Goal: Task Accomplishment & Management: Complete application form

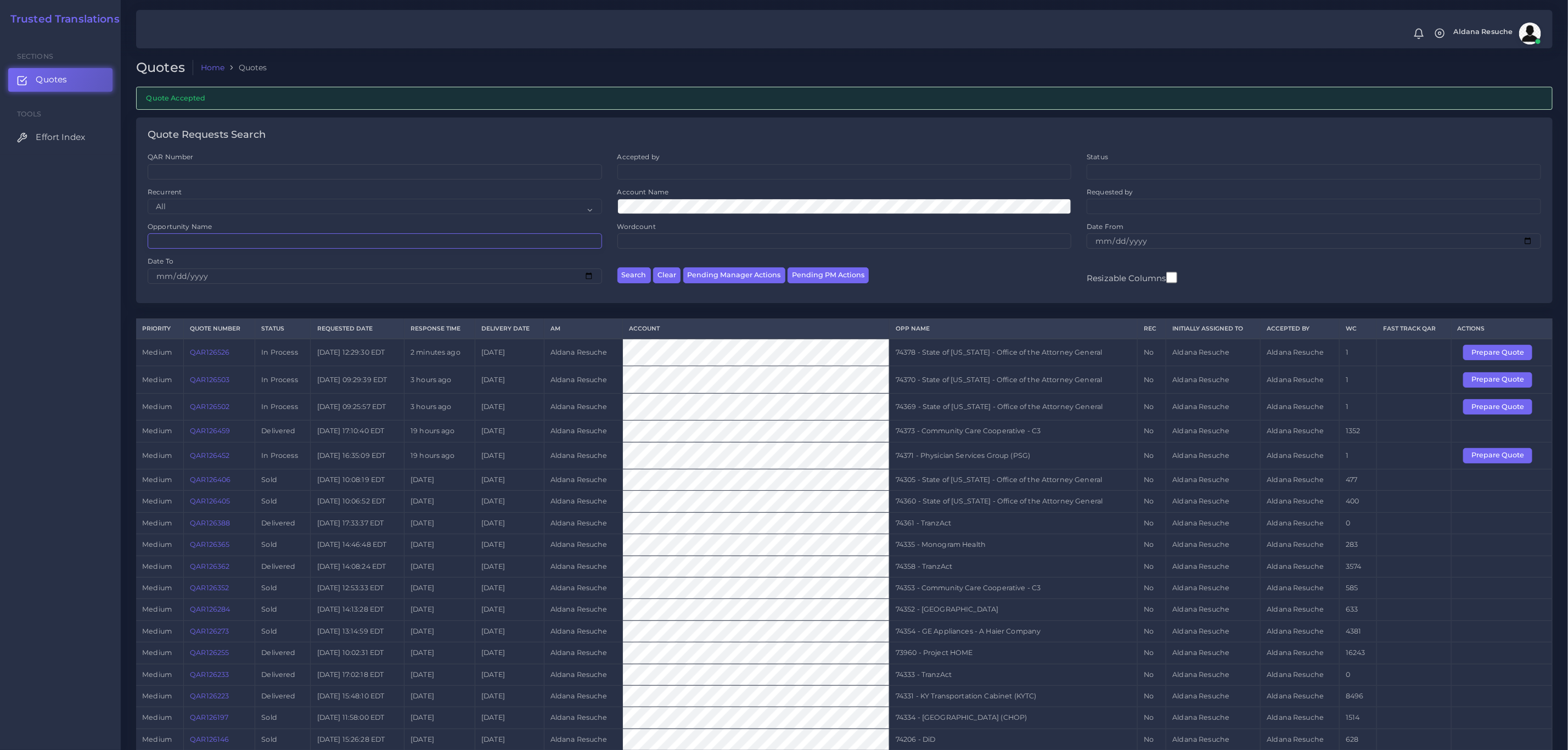
click at [276, 243] on input "Opportunity Name" at bounding box center [375, 241] width 455 height 15
type input "74206"
click at [617, 268] on button "Search" at bounding box center [634, 276] width 34 height 16
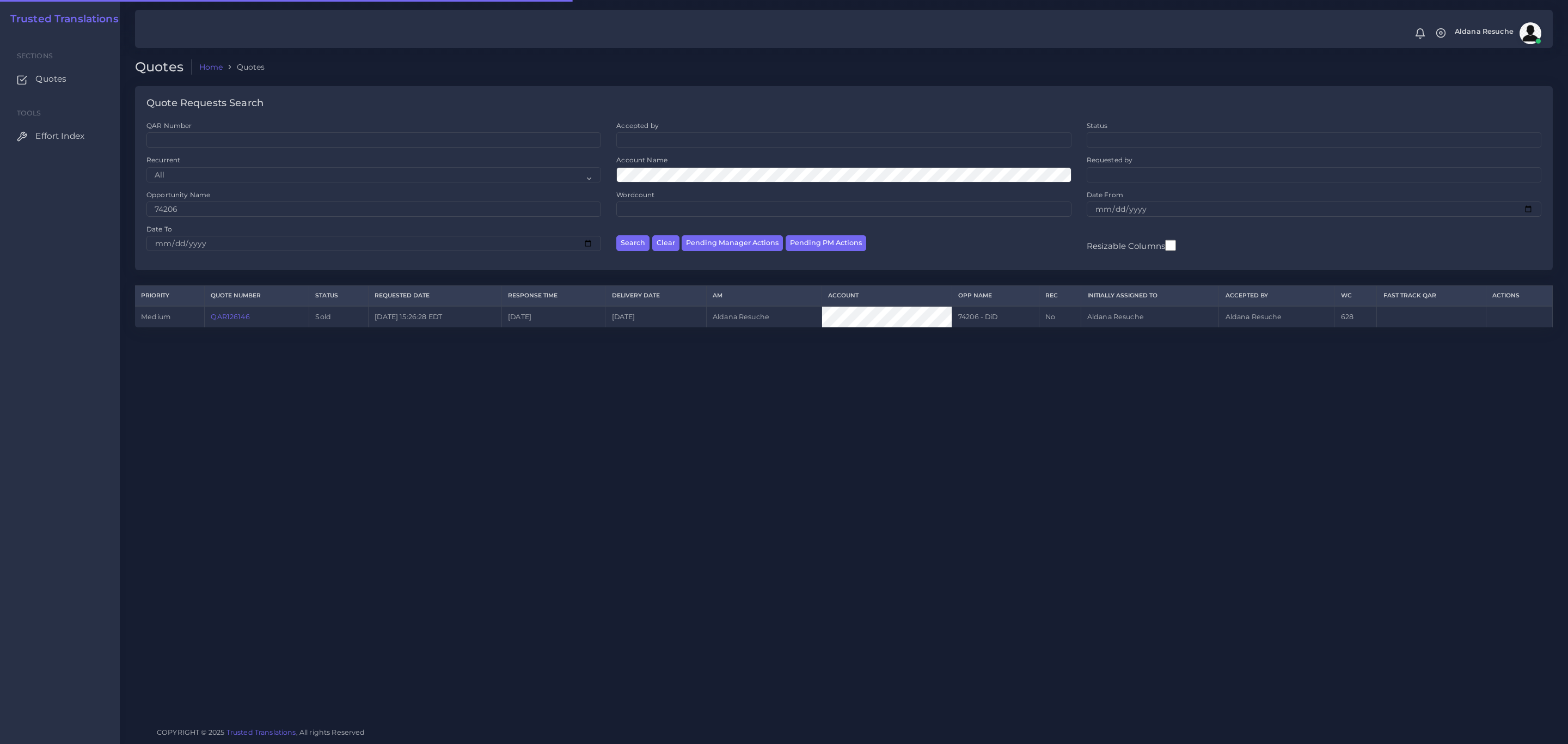
click at [233, 319] on link "QAR126146" at bounding box center [230, 316] width 39 height 8
click at [267, 489] on div "Quotes Home Quotes Quote Requests Search QAR Number Accepted by All Mirta Zoia" at bounding box center [843, 359] width 1449 height 718
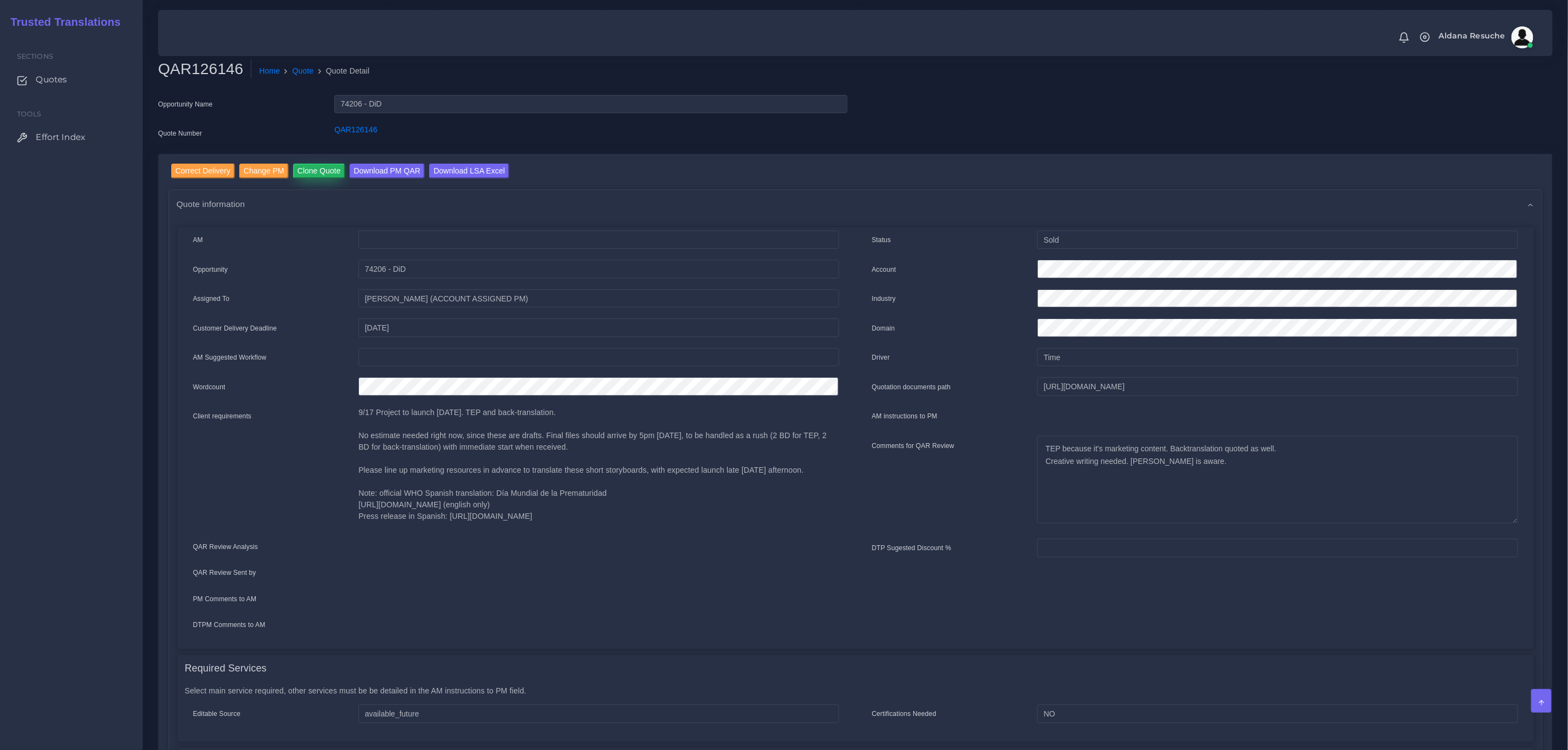
click at [322, 173] on input "Clone Quote" at bounding box center [319, 170] width 52 height 15
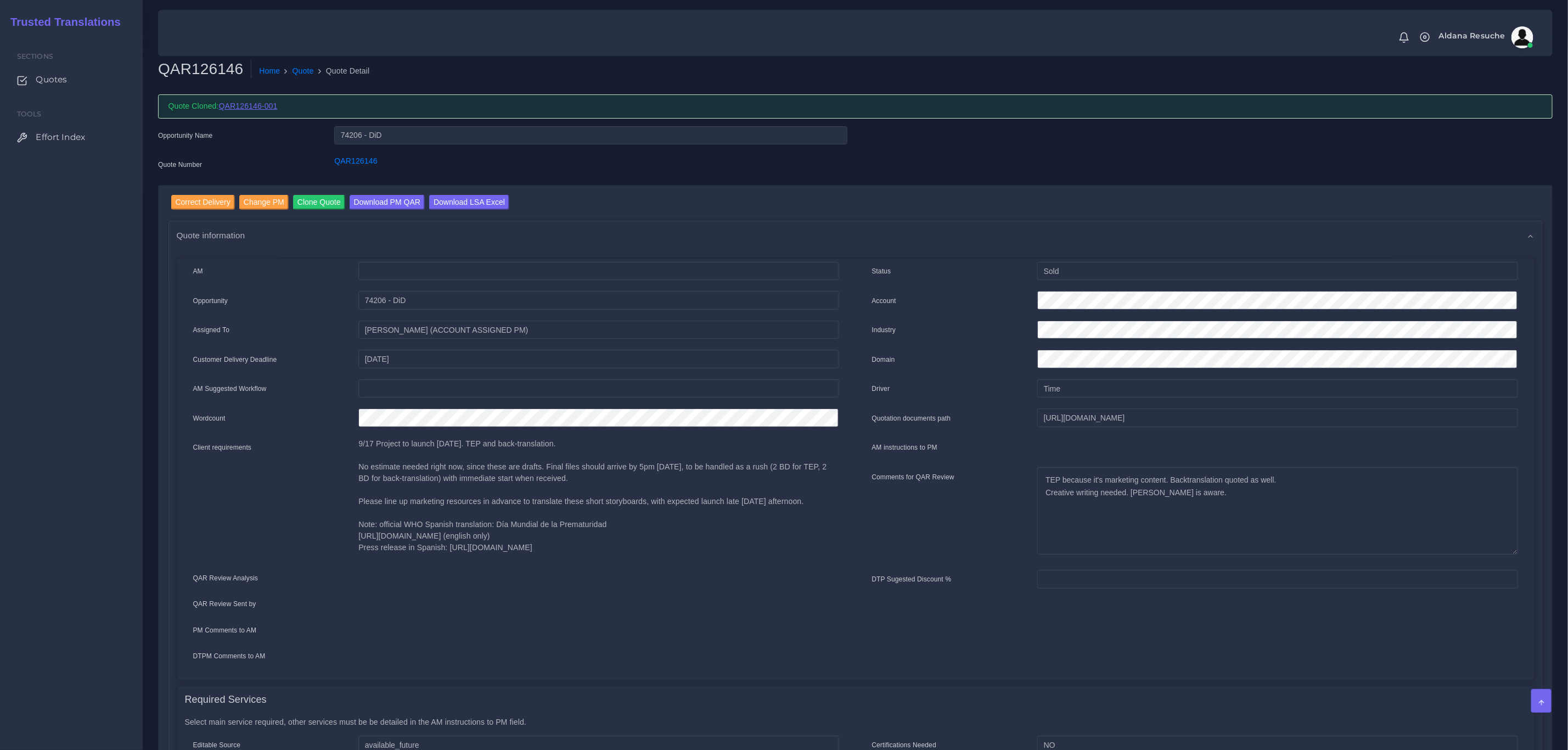
click at [254, 109] on link "QAR126146-001" at bounding box center [249, 106] width 59 height 9
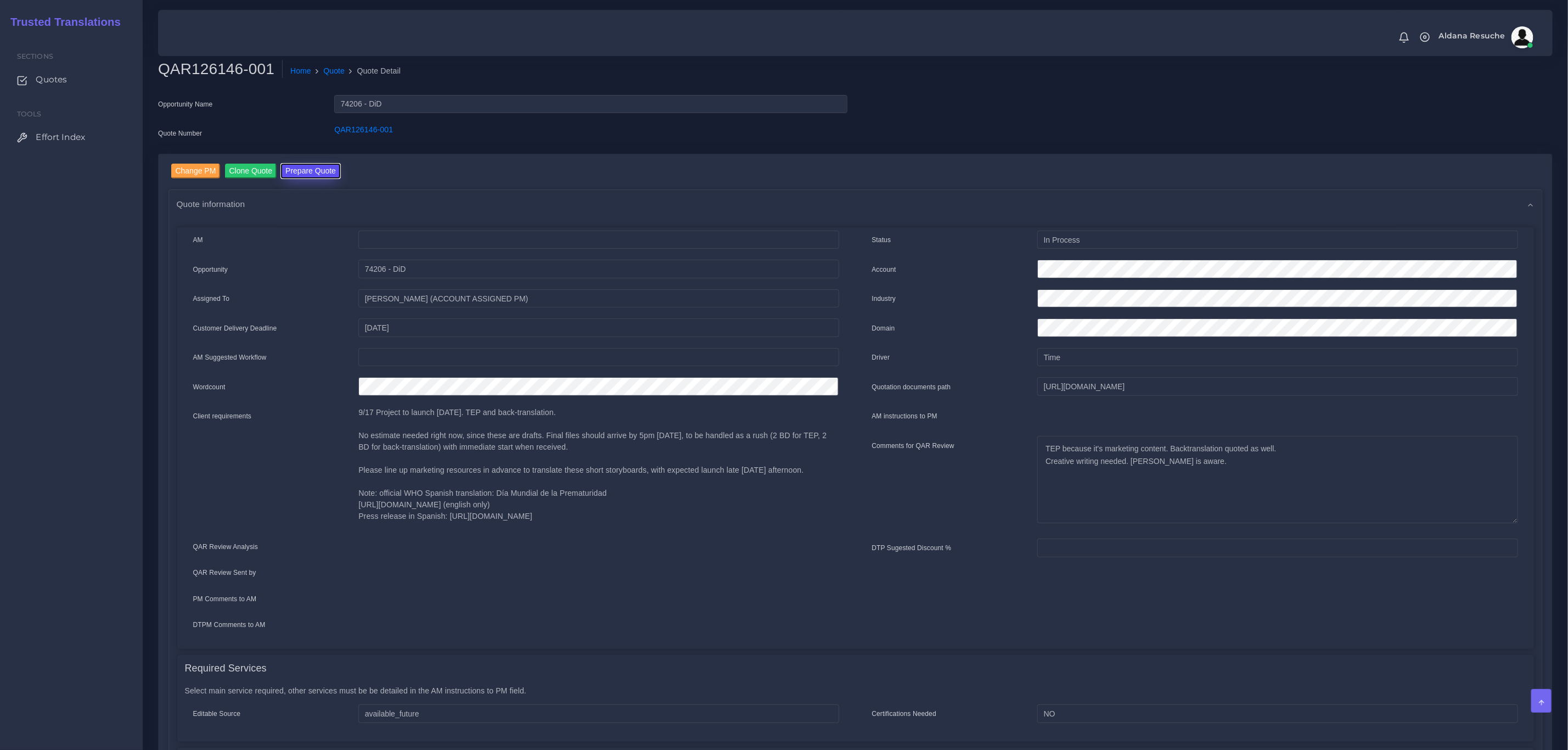
drag, startPoint x: 312, startPoint y: 165, endPoint x: 316, endPoint y: 175, distance: 10.8
click at [312, 165] on button "Prepare Quote" at bounding box center [310, 170] width 59 height 15
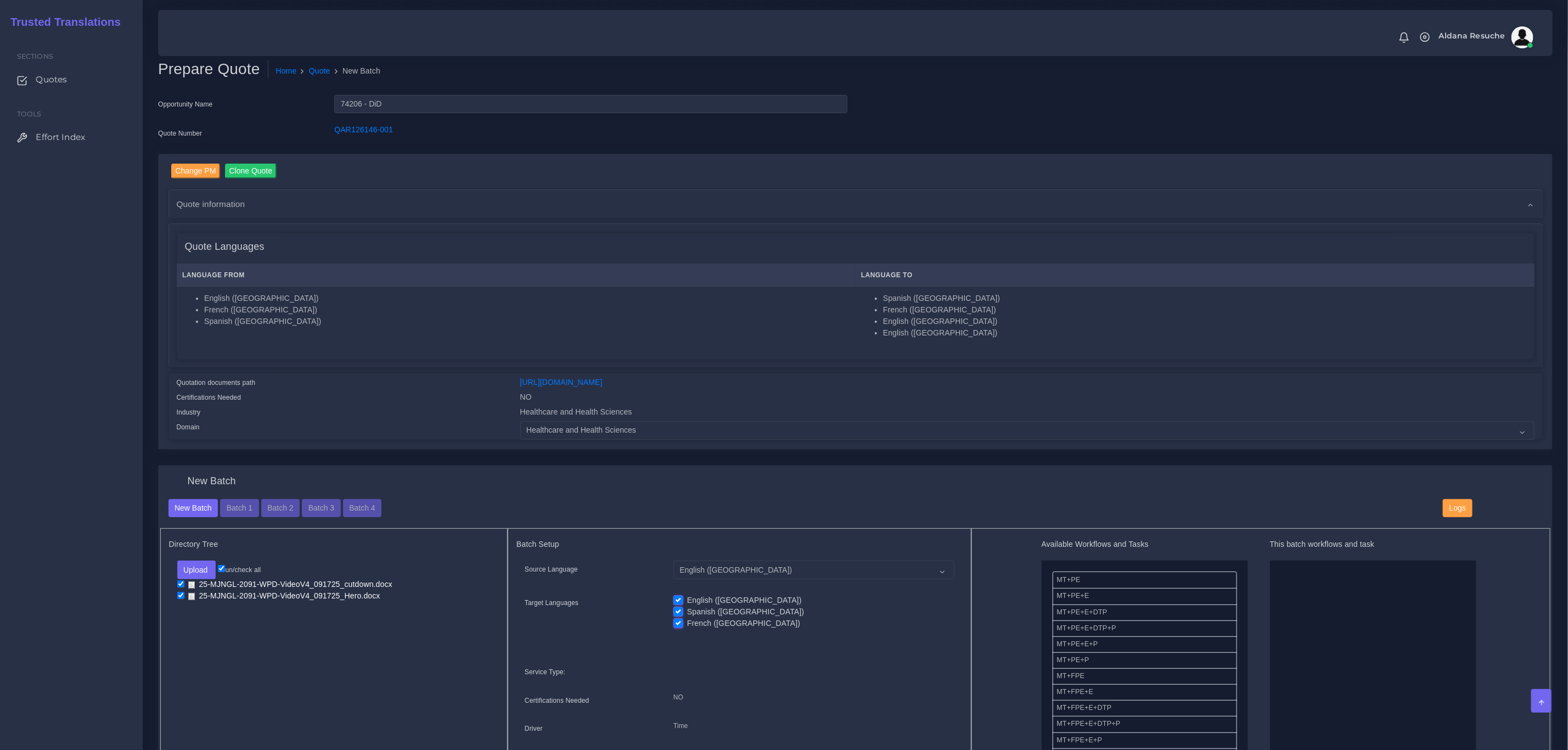
click at [393, 396] on div "Certifications Needed" at bounding box center [340, 399] width 343 height 15
click at [361, 513] on button "Batch 4" at bounding box center [362, 507] width 38 height 19
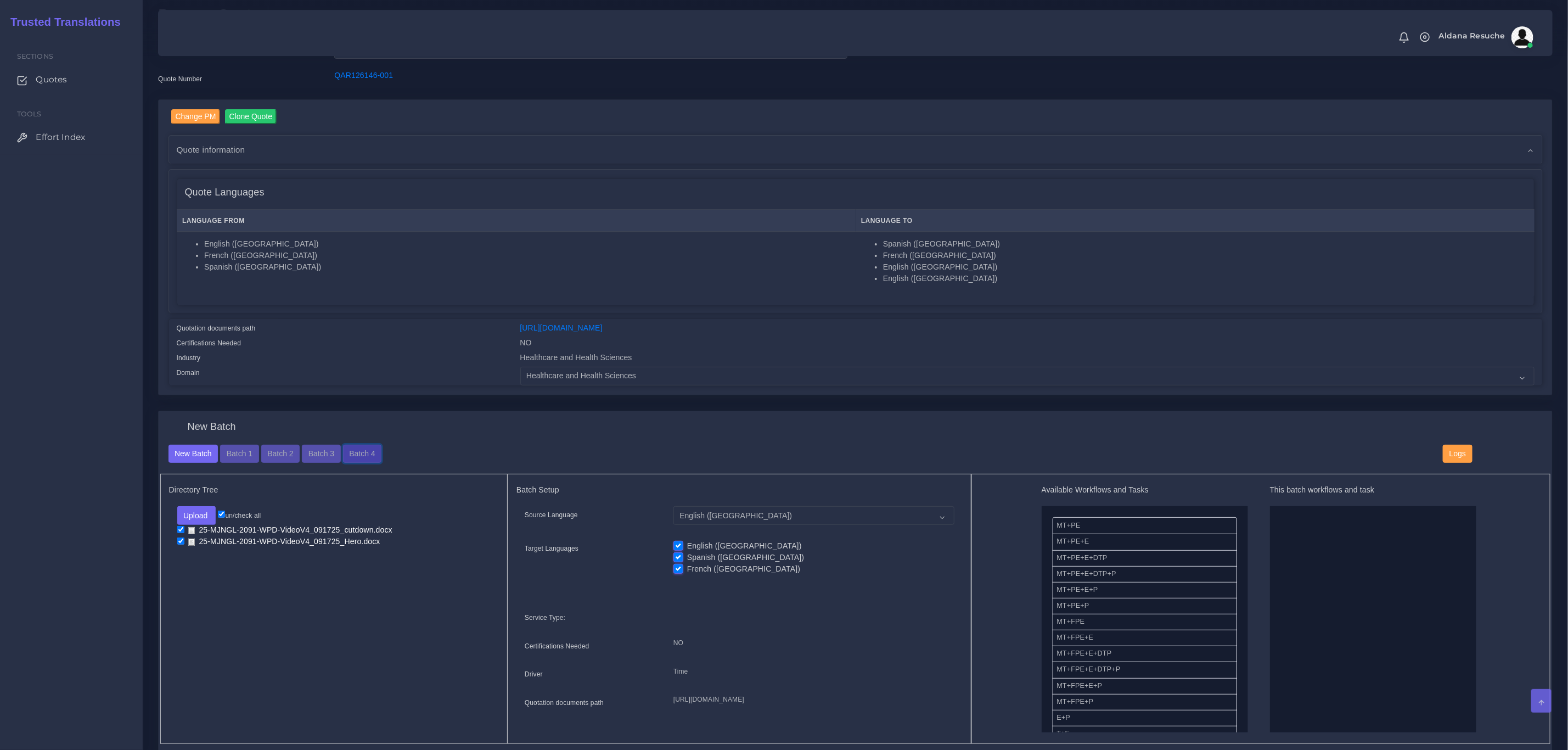
scroll to position [82, 0]
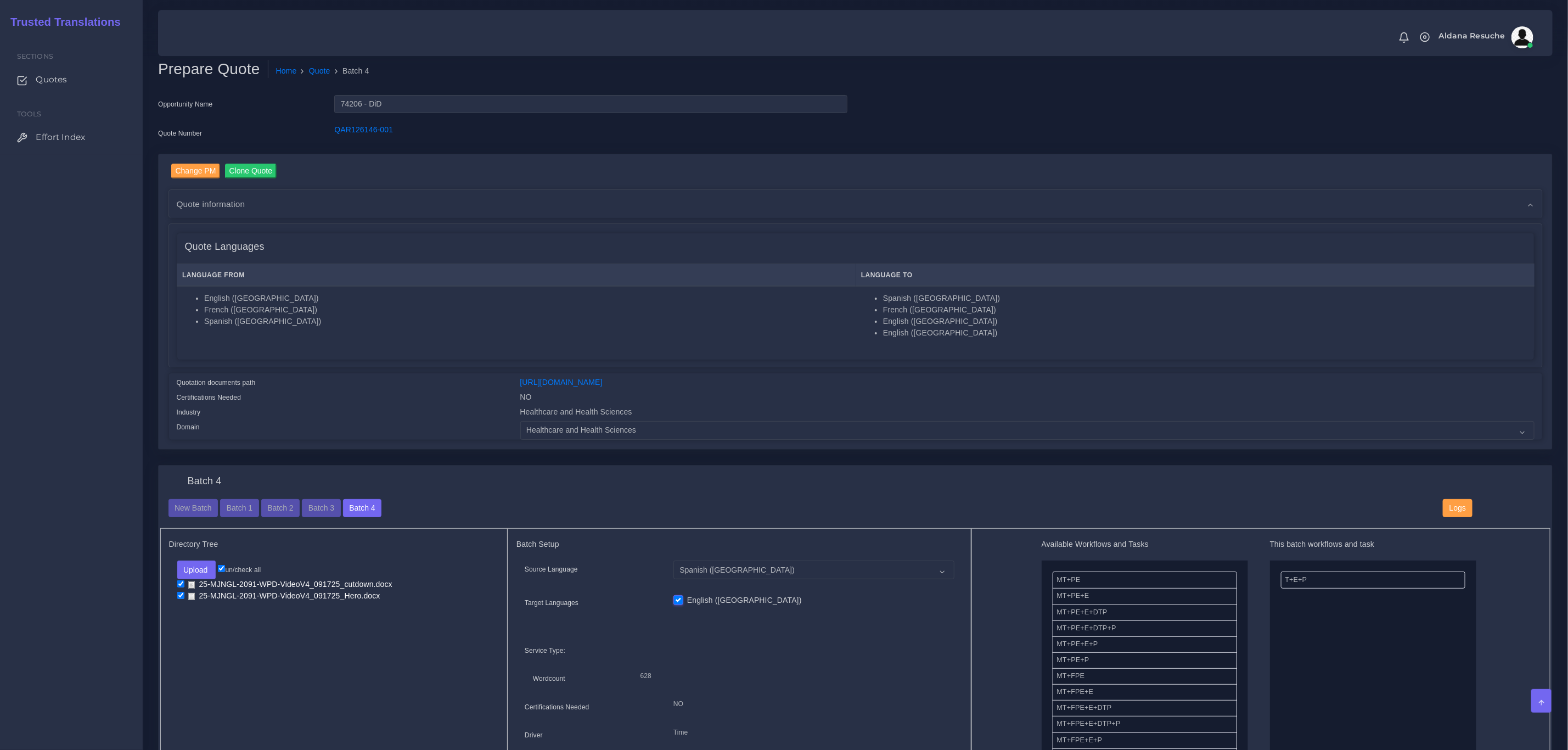
click at [367, 467] on div "Batch 4 New Batch Batch 1 Batch 2 Batch 3 Batch 4 Logs Files" at bounding box center [855, 655] width 1393 height 379
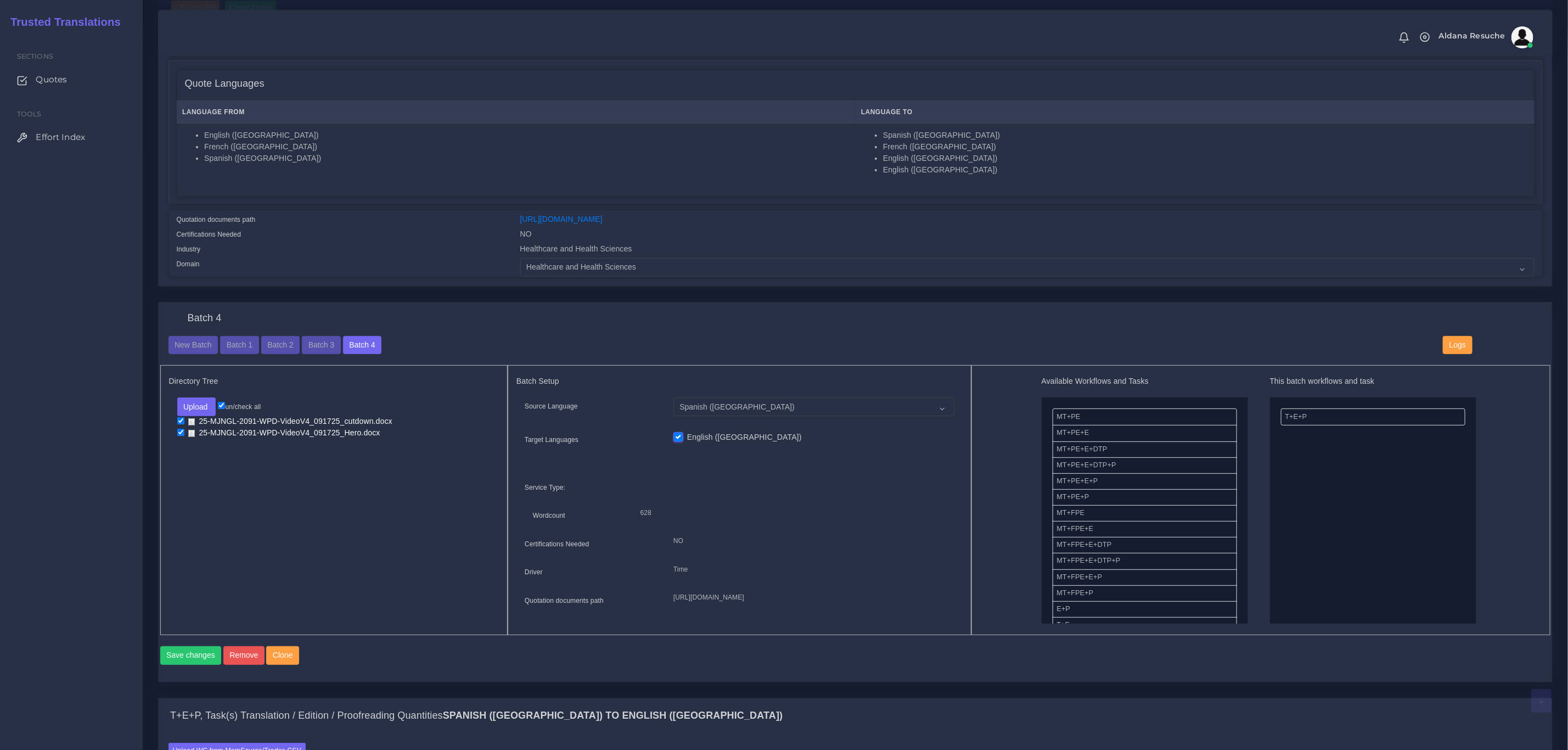
scroll to position [165, 0]
click at [246, 663] on button "Remove" at bounding box center [243, 653] width 41 height 19
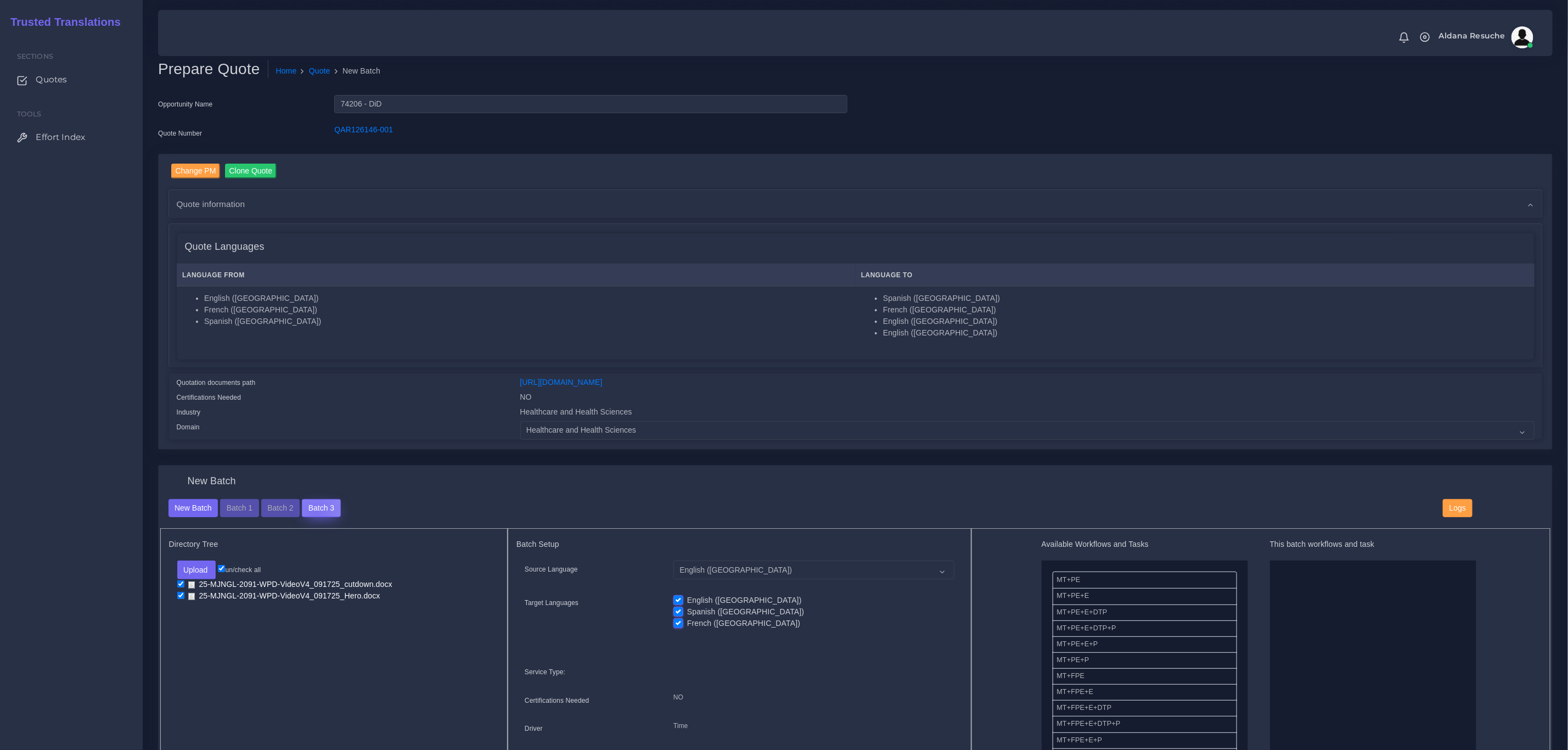
click at [315, 510] on button "Batch 3" at bounding box center [320, 507] width 38 height 19
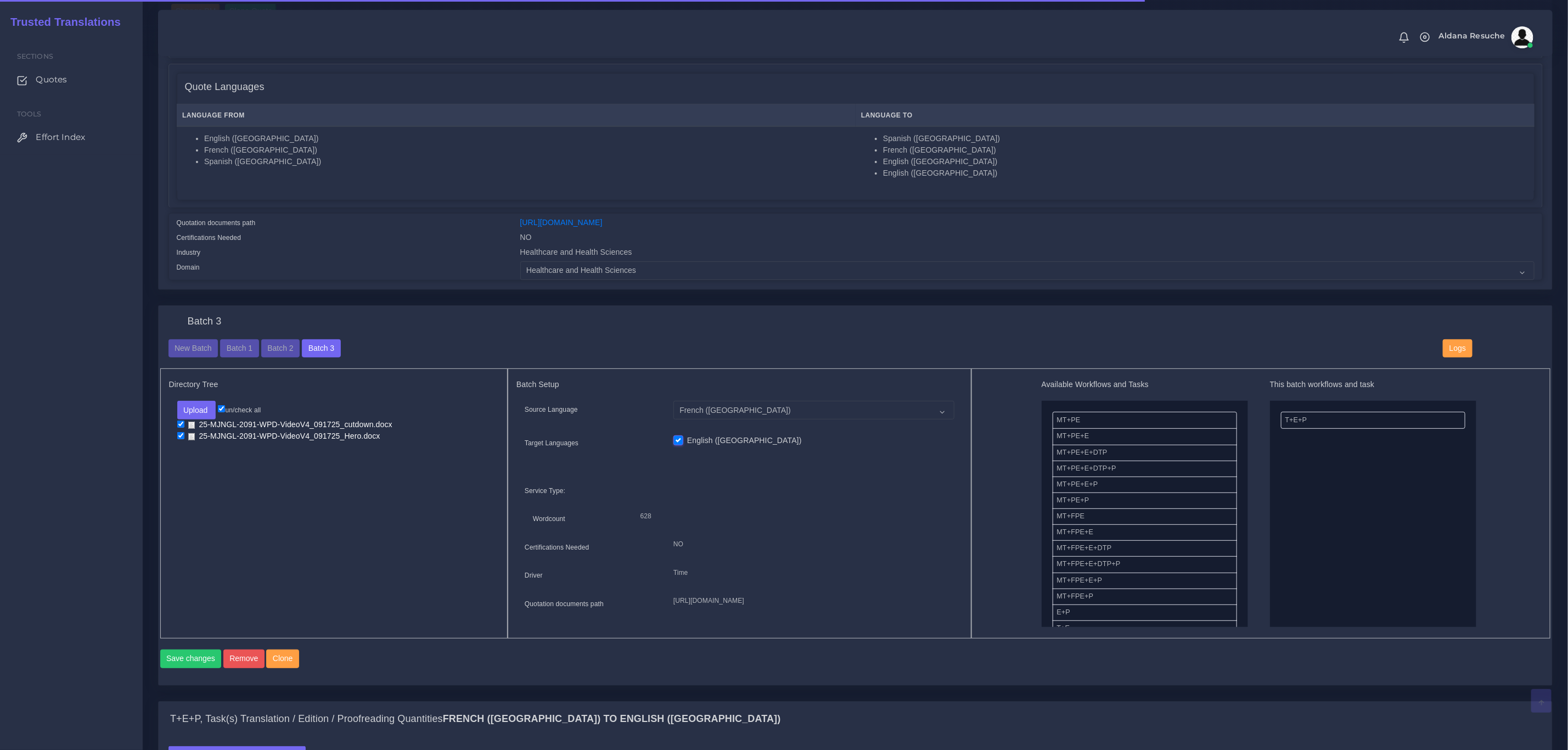
scroll to position [247, 0]
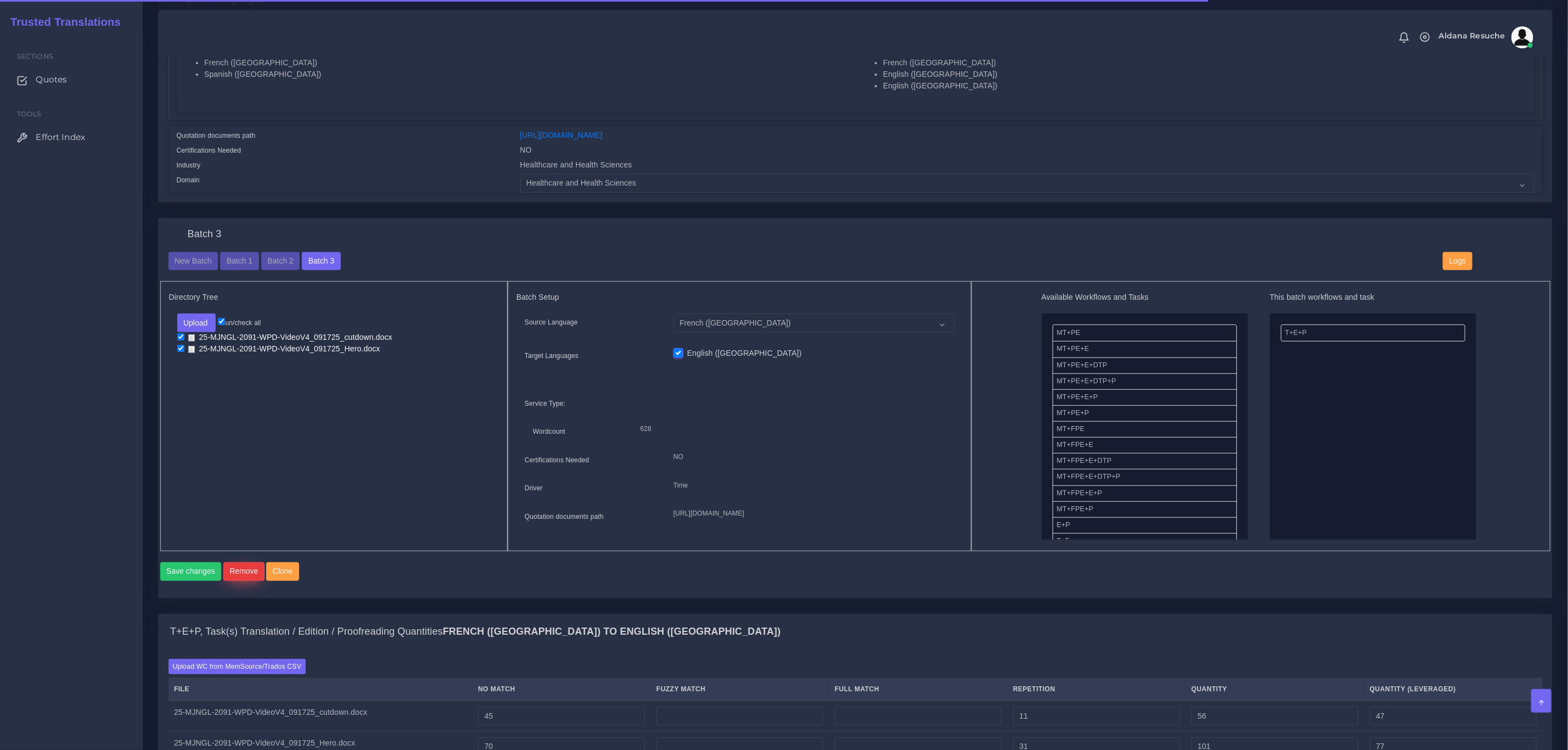
click at [244, 581] on button "Remove" at bounding box center [243, 571] width 41 height 19
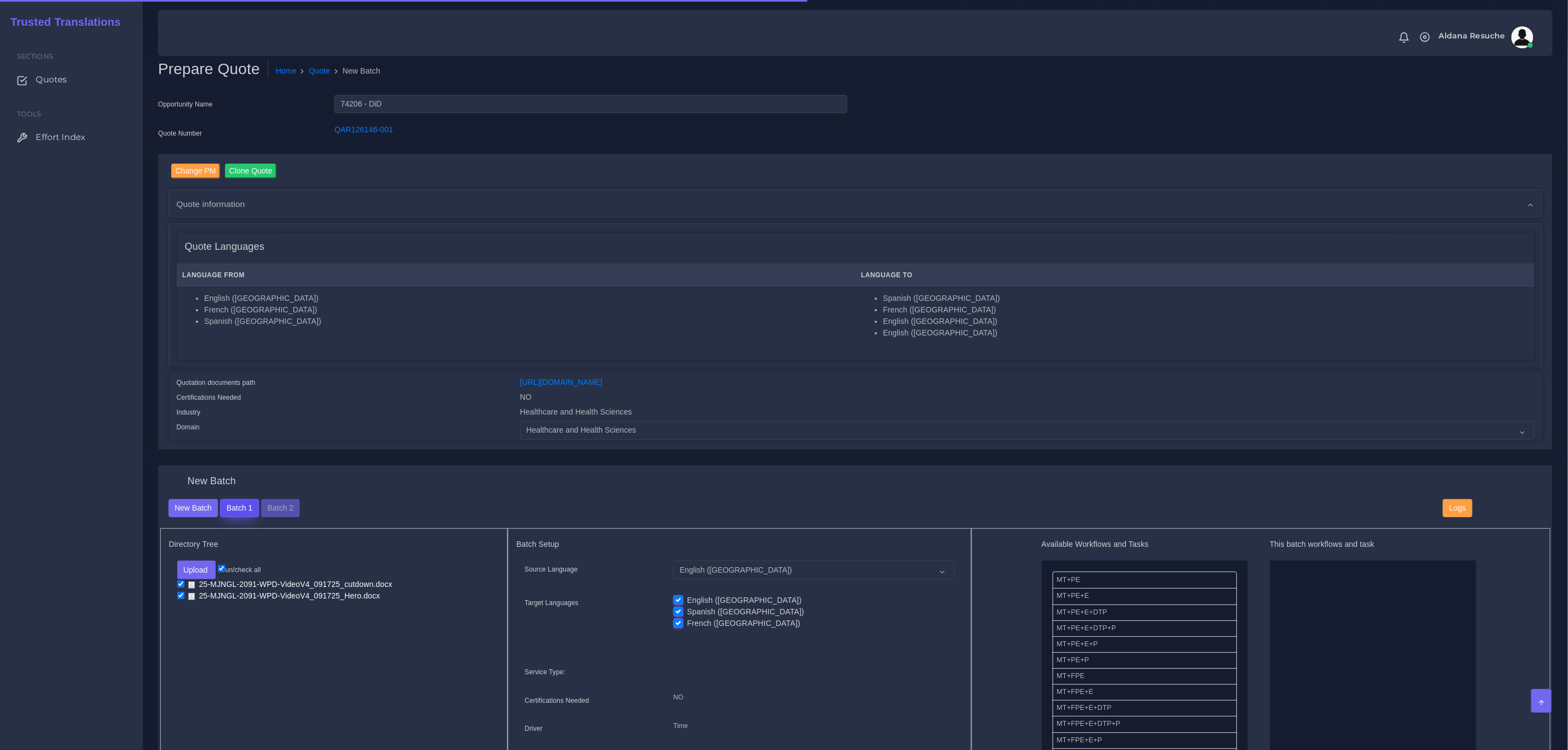
click at [249, 508] on button "Batch 1" at bounding box center [239, 507] width 38 height 19
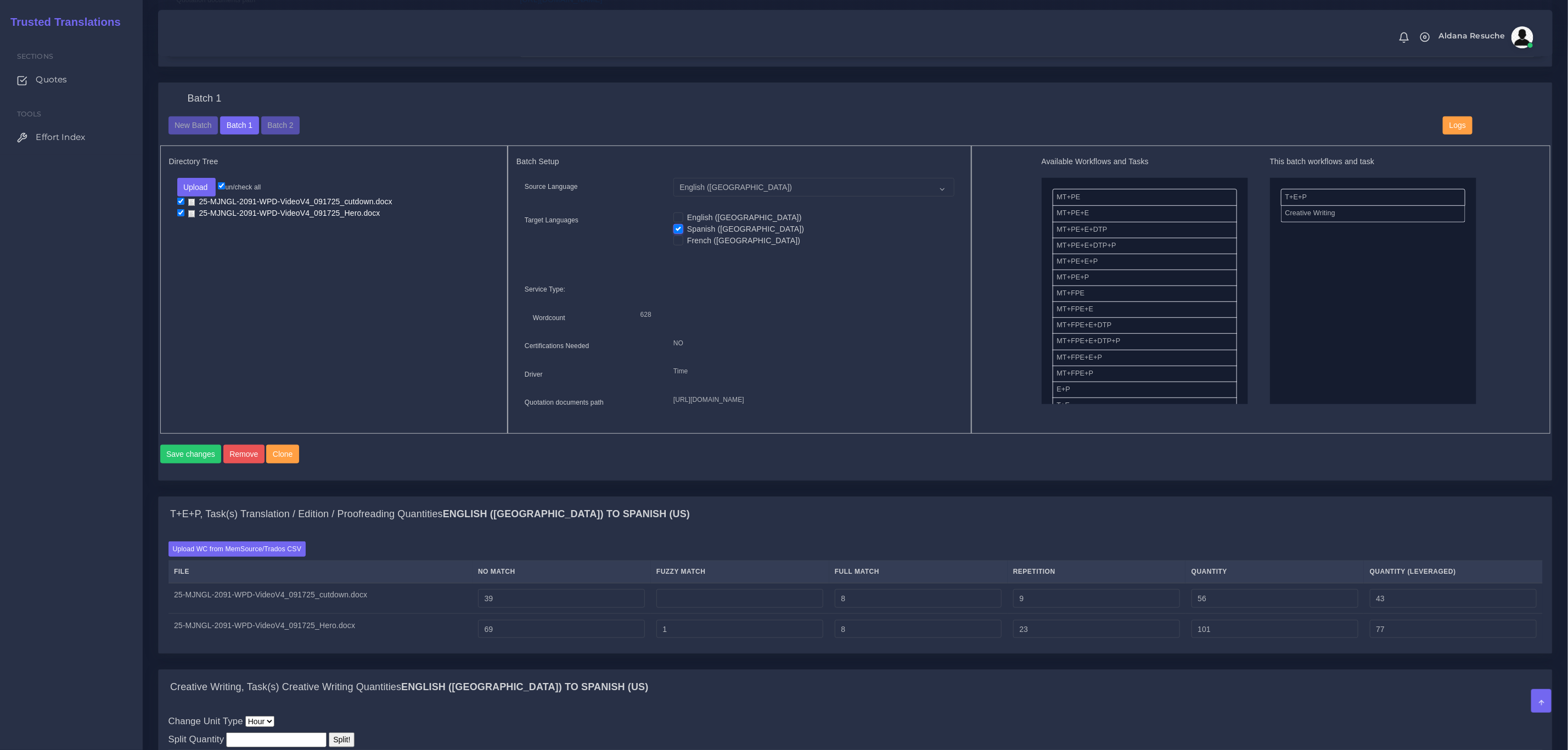
scroll to position [412, 0]
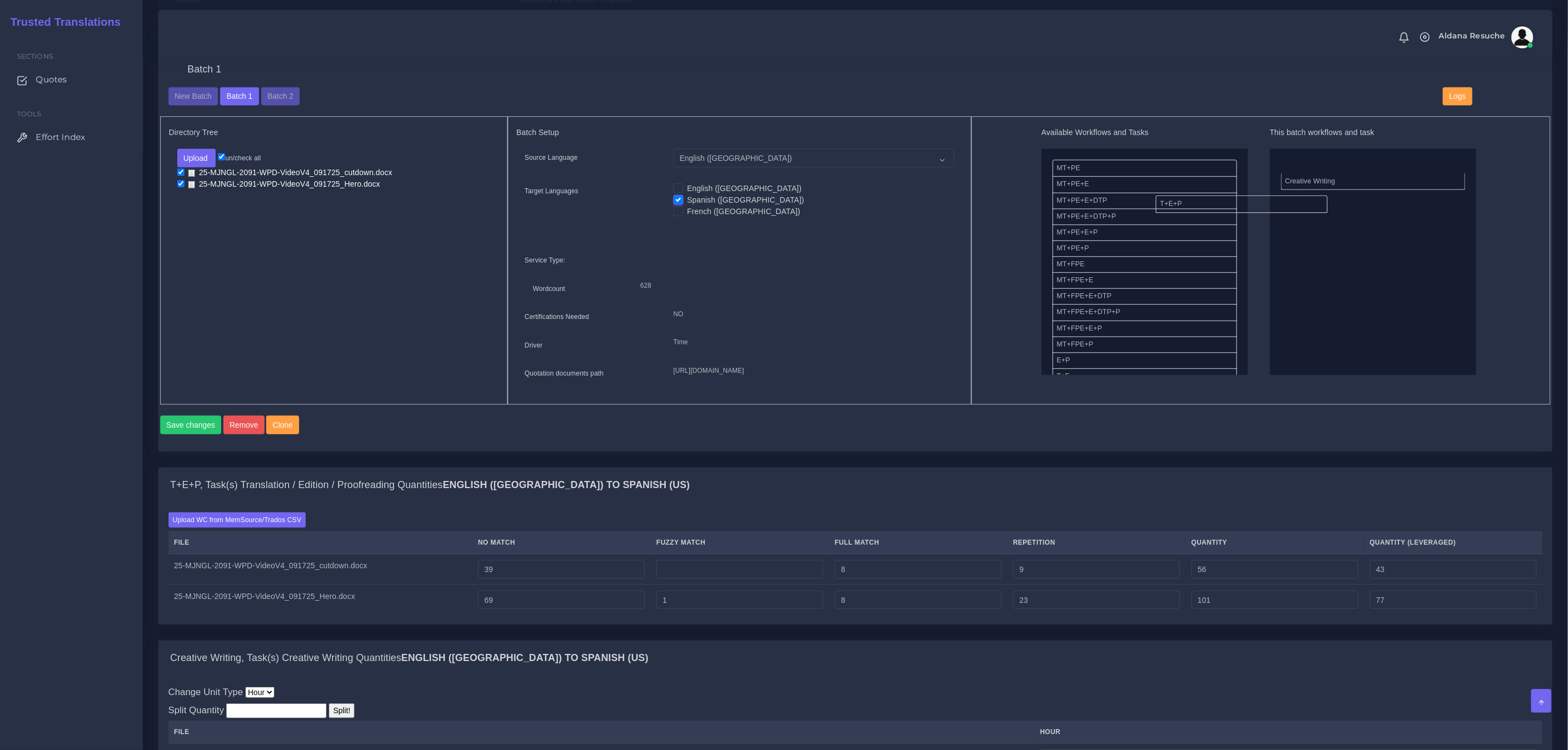
drag, startPoint x: 1298, startPoint y: 170, endPoint x: 1171, endPoint y: 208, distance: 132.6
drag, startPoint x: 1319, startPoint y: 187, endPoint x: 1151, endPoint y: 196, distance: 168.2
drag, startPoint x: 1303, startPoint y: 168, endPoint x: 1071, endPoint y: 194, distance: 233.5
drag, startPoint x: 1107, startPoint y: 312, endPoint x: 1265, endPoint y: 243, distance: 172.4
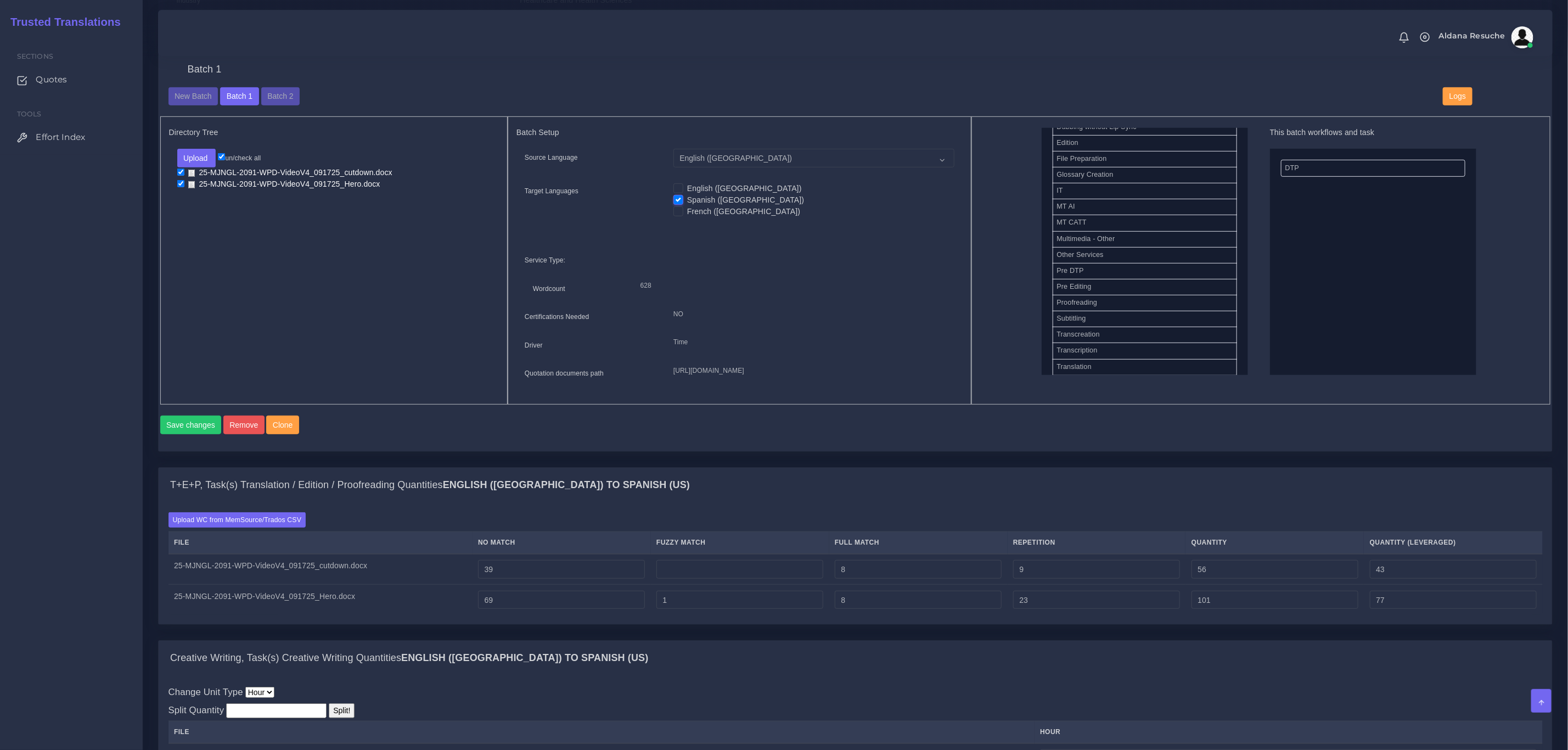
scroll to position [446, 0]
drag, startPoint x: 1133, startPoint y: 292, endPoint x: 1350, endPoint y: 272, distance: 217.9
click at [177, 434] on button "Save changes" at bounding box center [191, 424] width 62 height 19
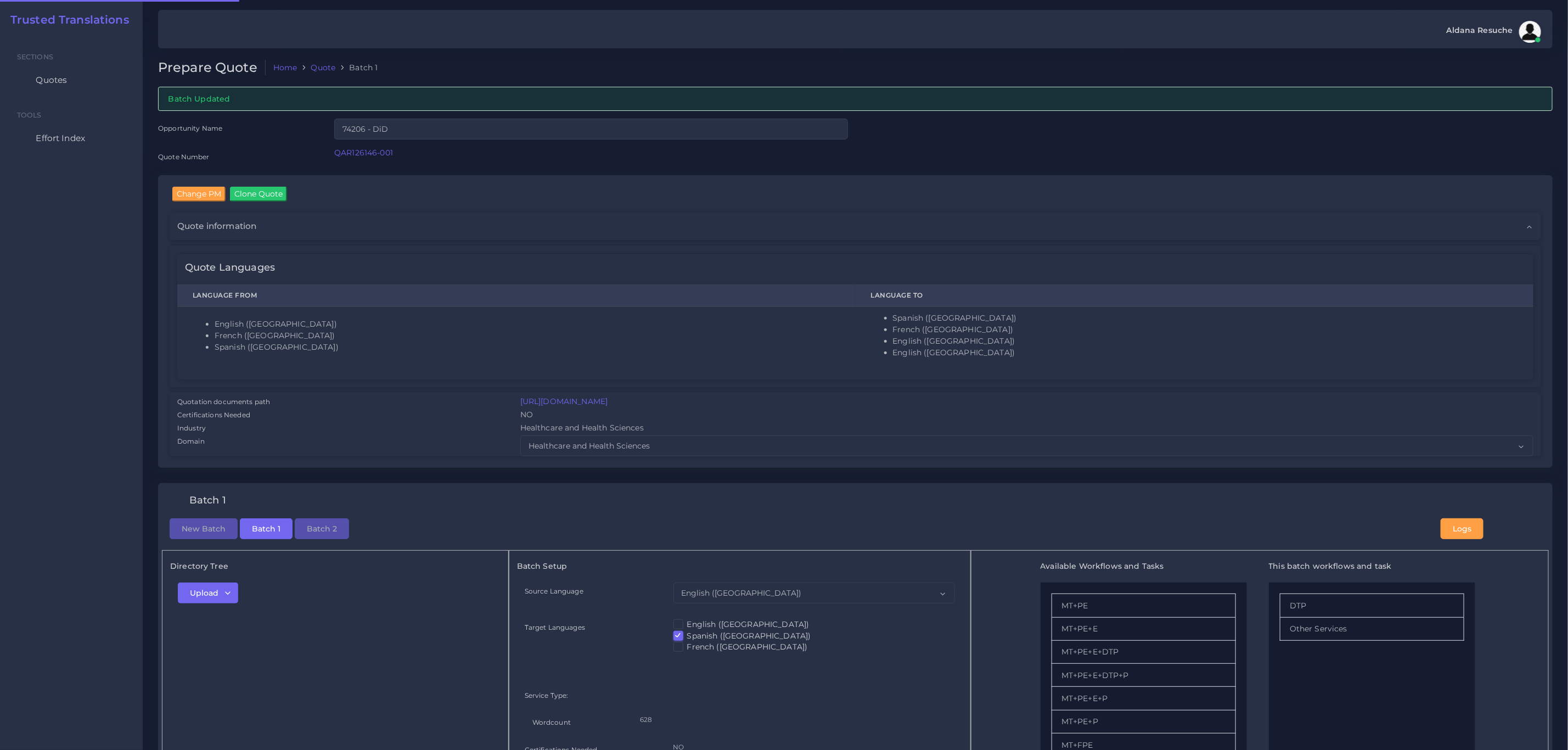
checkbox input "true"
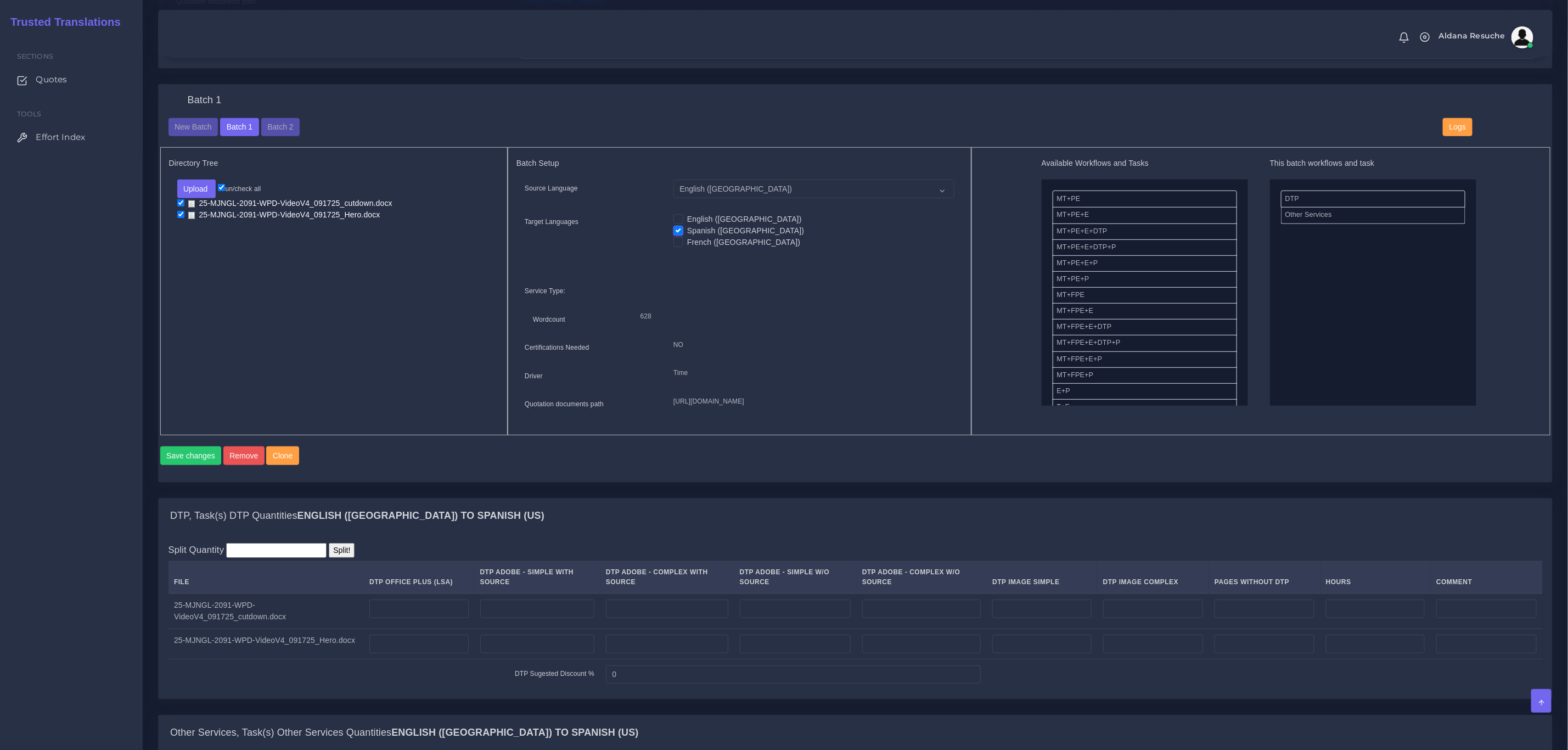
scroll to position [412, 0]
click at [423, 619] on input "number" at bounding box center [418, 609] width 99 height 19
click at [904, 619] on input "number" at bounding box center [921, 609] width 119 height 19
type input "6"
click at [1070, 534] on div "DTP, Task(s) DTP Quantities English (US) TO Spanish (US)" at bounding box center [855, 515] width 1393 height 35
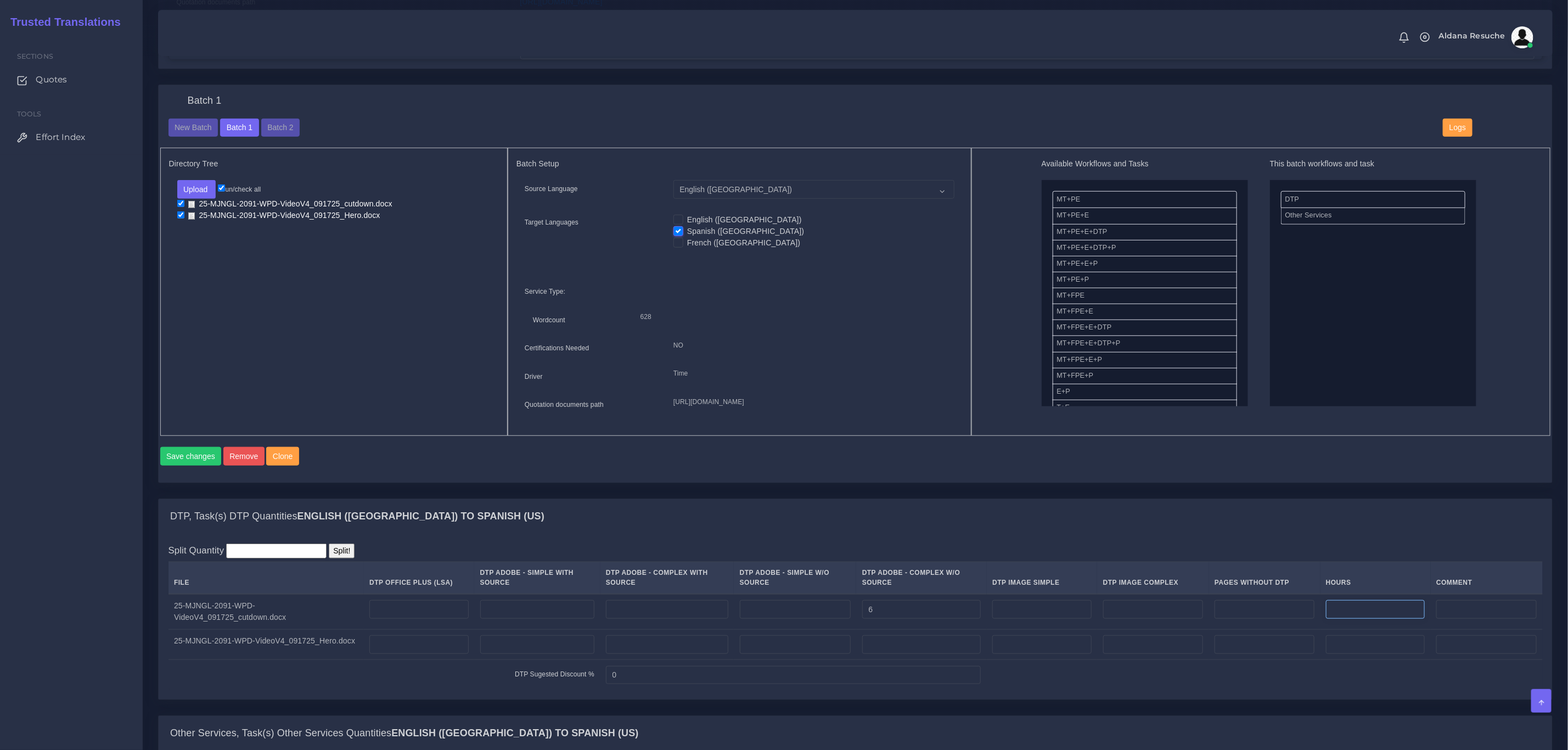
click at [1358, 619] on input "number" at bounding box center [1375, 609] width 99 height 19
type input "0.5"
click at [1354, 558] on div "Split Quantity Split! File DTP Office Plus (LSA) DTP Adobe - Simple With Source…" at bounding box center [855, 616] width 1393 height 165
drag, startPoint x: 1349, startPoint y: 629, endPoint x: 1321, endPoint y: 634, distance: 28.4
click at [1321, 630] on tr "25-MJNGL-2091-WPD-VideoV4_091725_cutdown.docx 6 0.5" at bounding box center [855, 612] width 1374 height 36
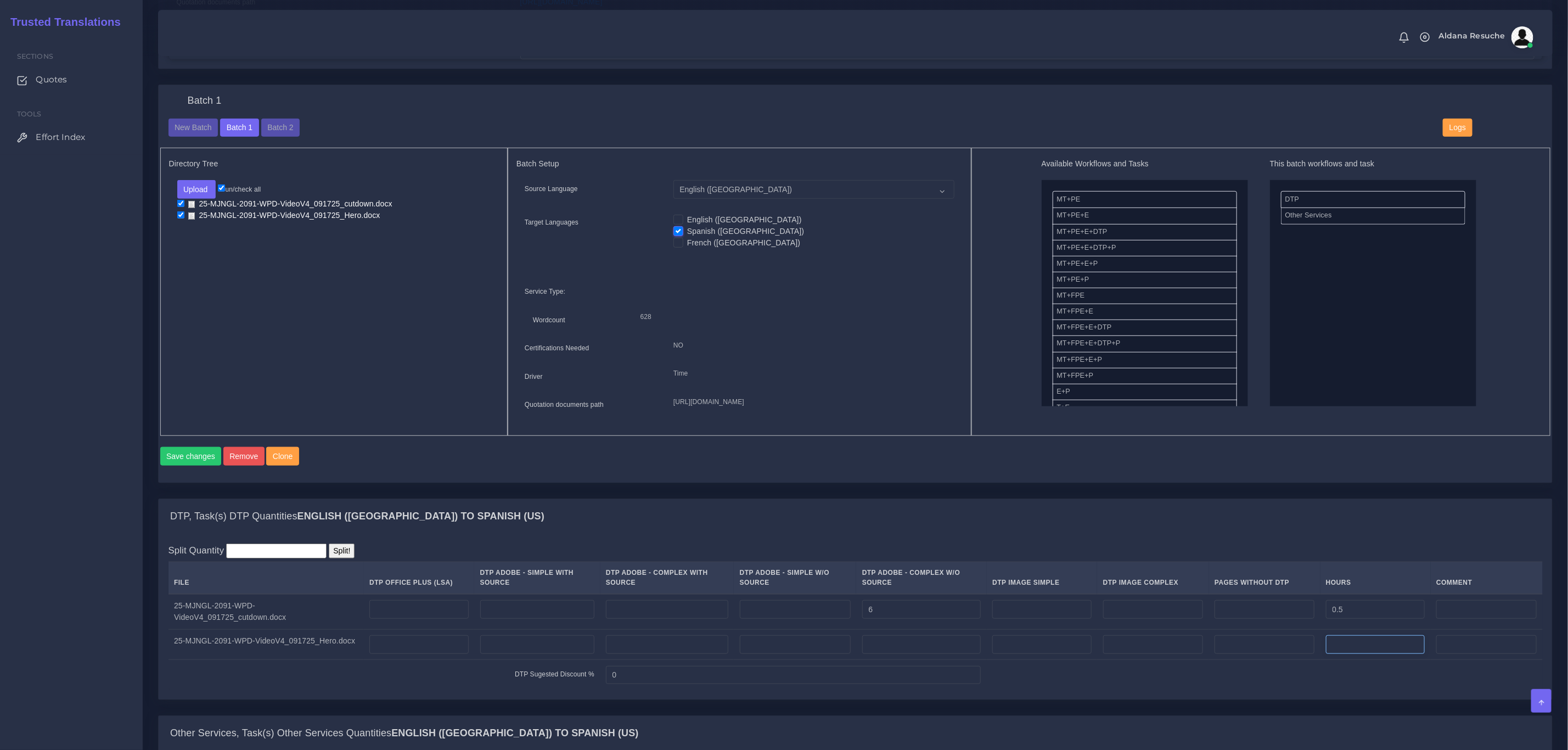
click at [1349, 654] on input "number" at bounding box center [1375, 644] width 99 height 19
paste input "0.5"
type input "0.5"
click at [1319, 532] on div "DTP, Task(s) DTP Quantities English (US) TO Spanish (US)" at bounding box center [855, 515] width 1393 height 35
click at [444, 466] on div "Save changes Remove Clone" at bounding box center [855, 456] width 1391 height 19
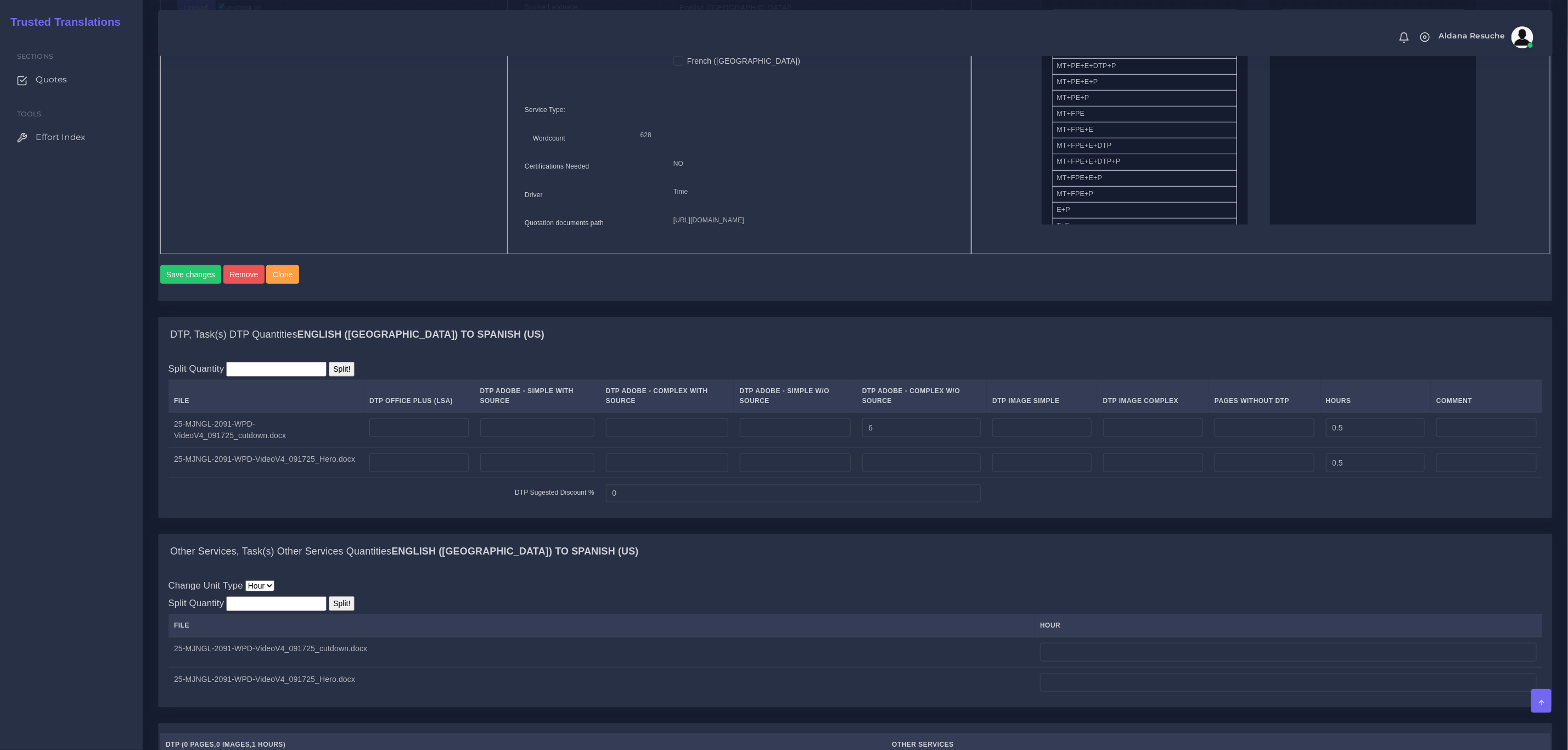
scroll to position [658, 0]
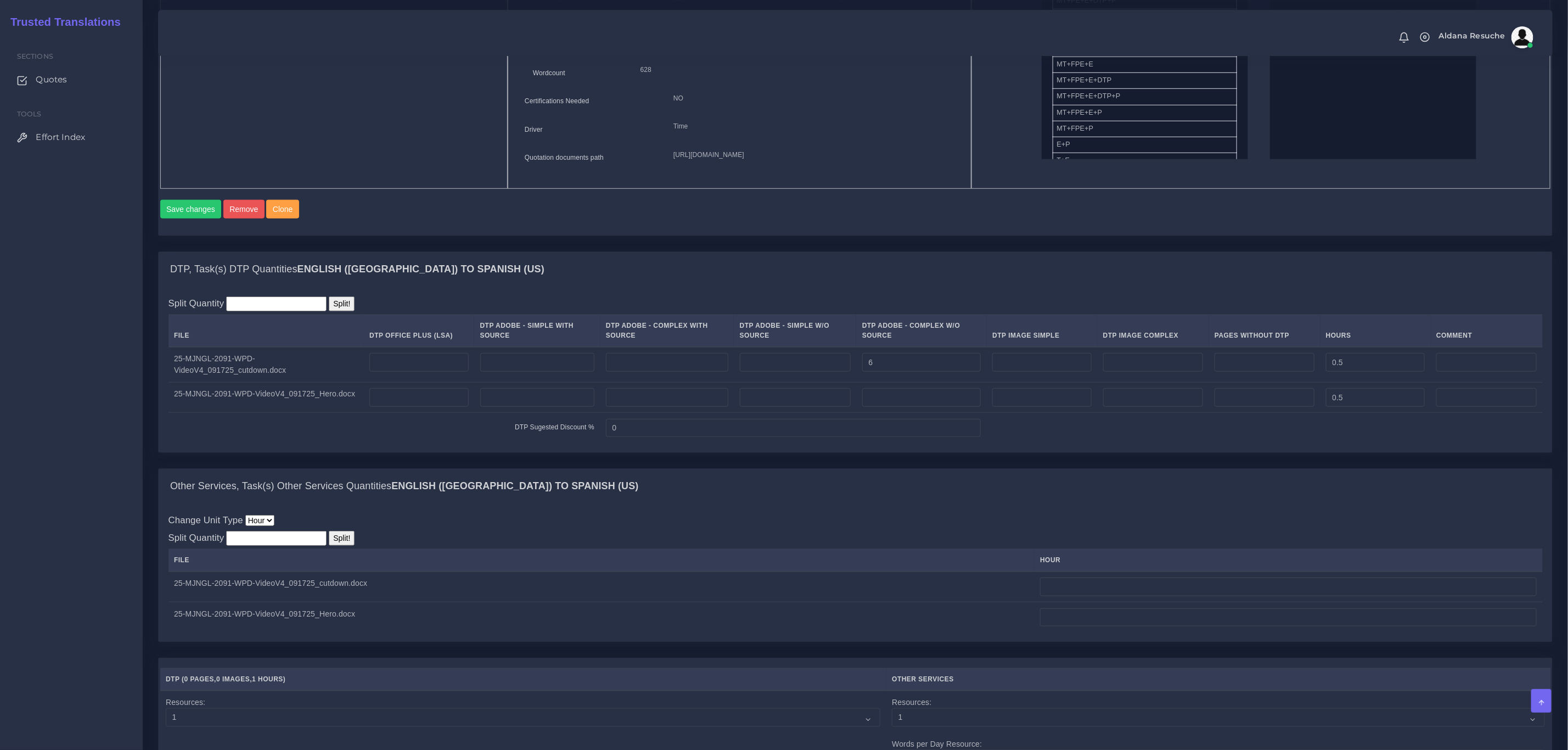
click at [909, 440] on td "0" at bounding box center [793, 428] width 386 height 30
click at [912, 413] on td at bounding box center [921, 397] width 130 height 30
click at [919, 407] on input "number" at bounding box center [921, 397] width 119 height 19
type input "10"
click at [1344, 407] on input "0.5" at bounding box center [1375, 397] width 99 height 19
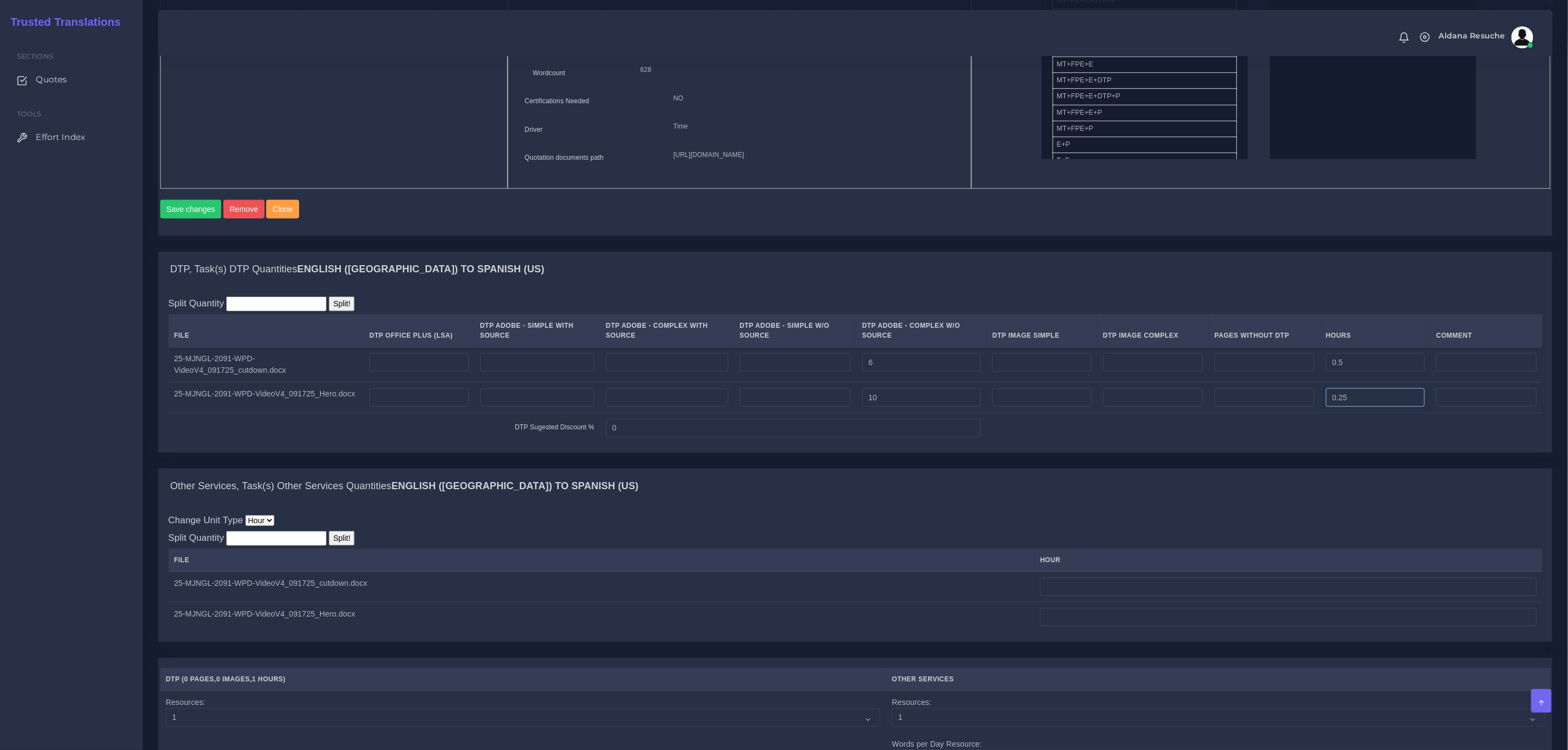
type input "0.25"
click at [1342, 372] on input "0.5" at bounding box center [1375, 362] width 99 height 19
type input "0.25"
click at [1372, 287] on div "DTP, Task(s) DTP Quantities English (US) TO Spanish (US)" at bounding box center [855, 268] width 1393 height 35
click at [280, 546] on input "number" at bounding box center [276, 538] width 101 height 15
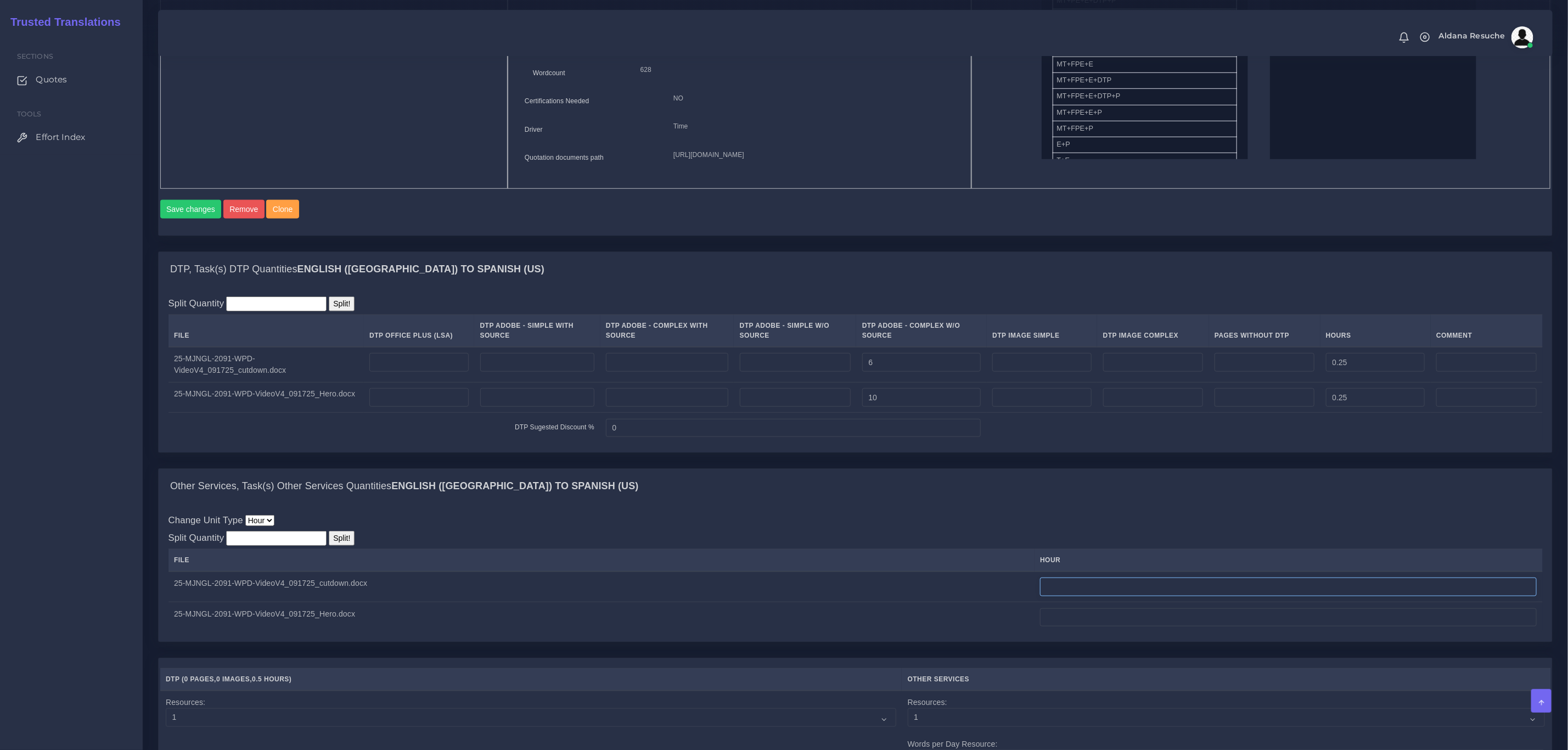
click at [1093, 596] on input "number" at bounding box center [1288, 586] width 497 height 19
drag, startPoint x: 1093, startPoint y: 606, endPoint x: 1051, endPoint y: 614, distance: 42.8
click at [1051, 602] on td "0.25" at bounding box center [1289, 587] width 508 height 30
type input "0.25"
click at [1118, 627] on input "number" at bounding box center [1288, 617] width 497 height 19
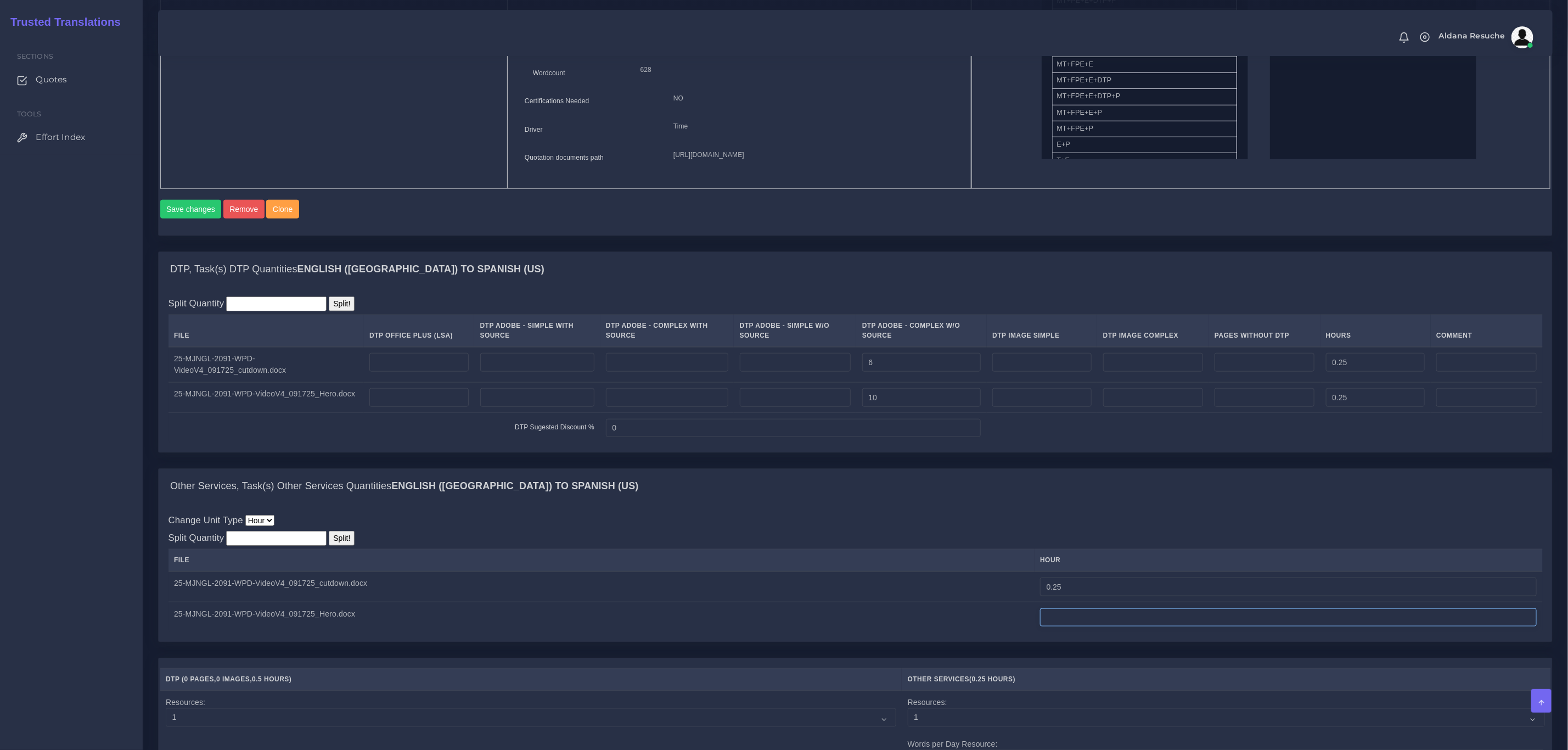
paste input "0.25"
type input "0.25"
click at [1051, 468] on div "DTP, Task(s) DTP Quantities English (US) TO Spanish (US) Split Quantity Split! …" at bounding box center [855, 359] width 1411 height 217
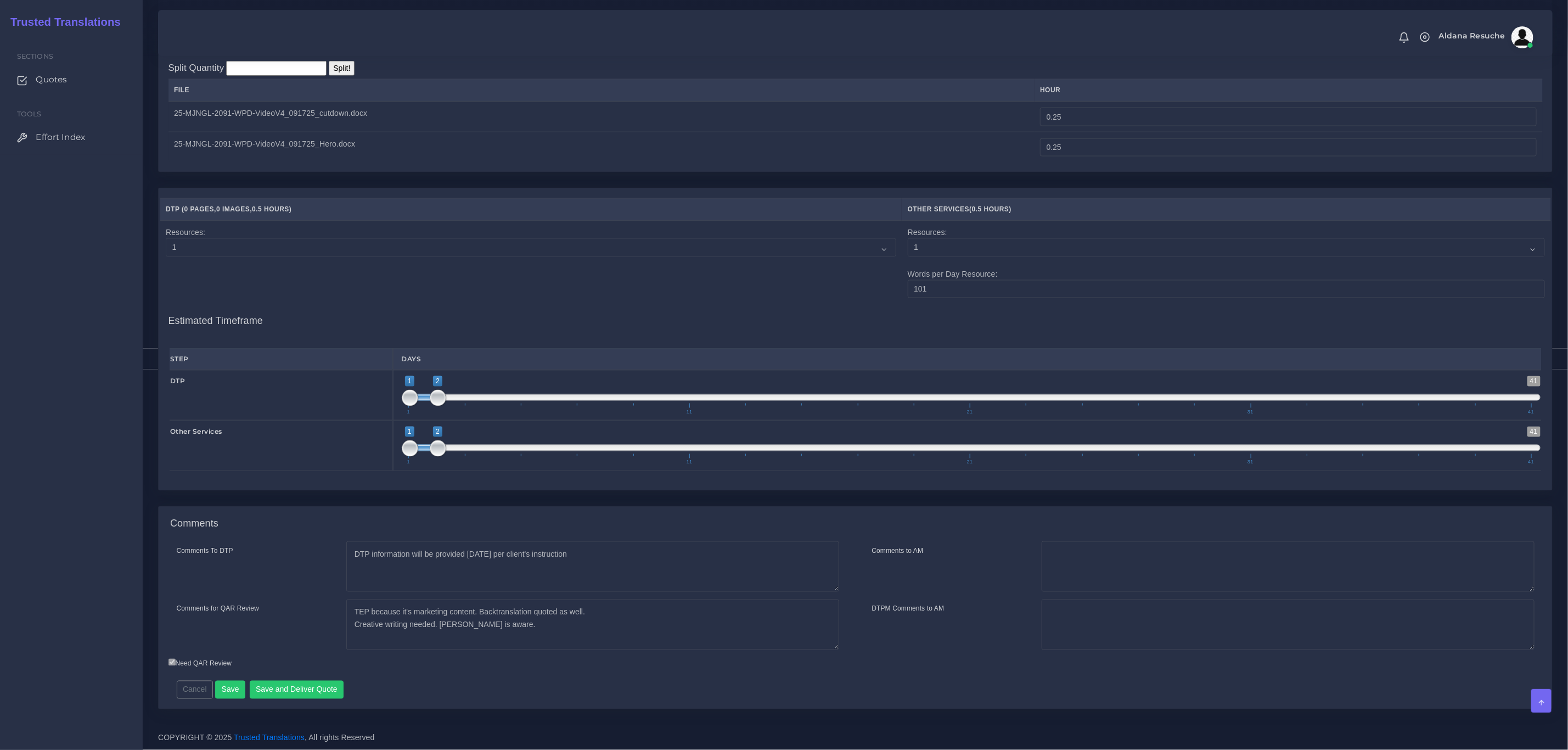
scroll to position [1158, 0]
click at [226, 693] on button "Save" at bounding box center [230, 689] width 30 height 19
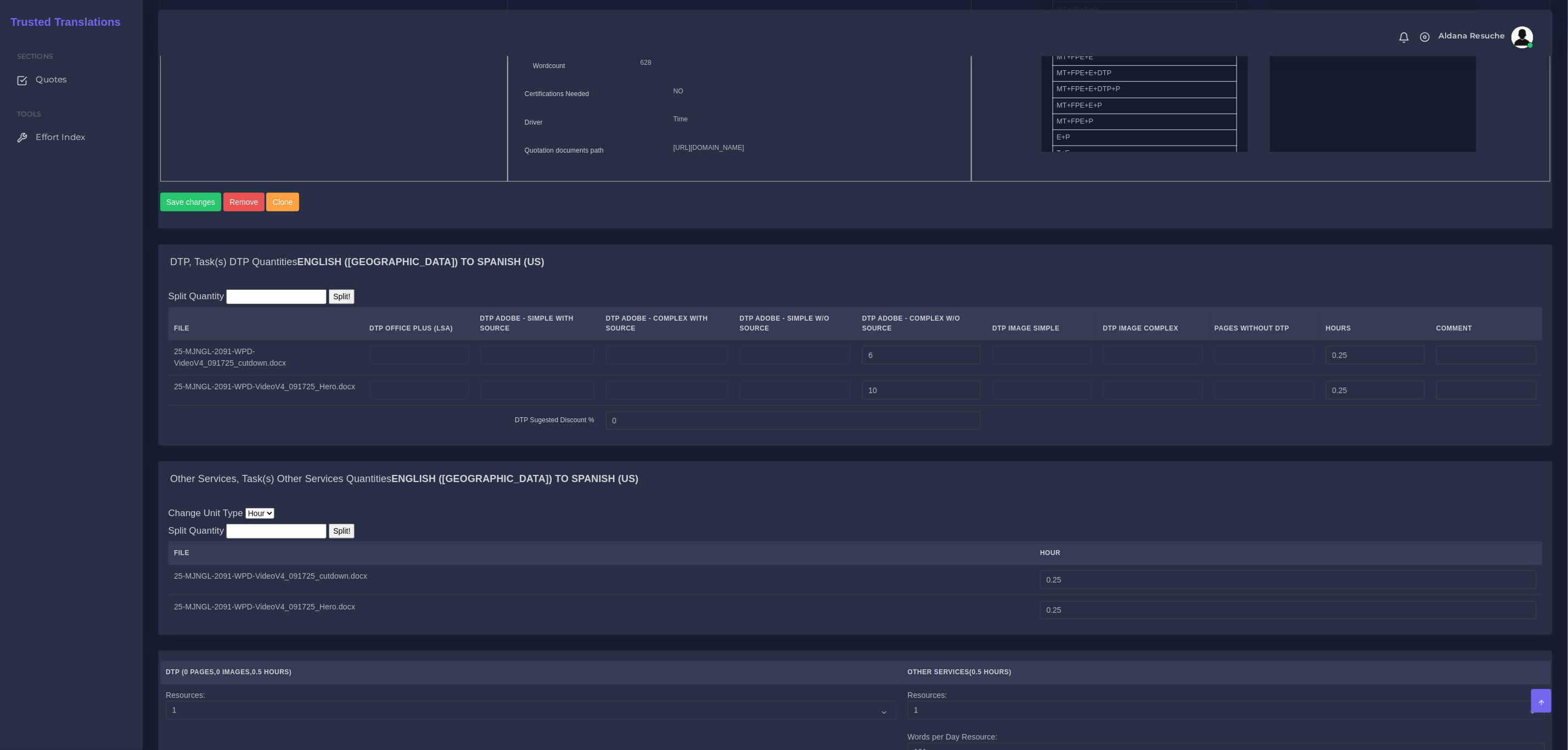
scroll to position [663, 0]
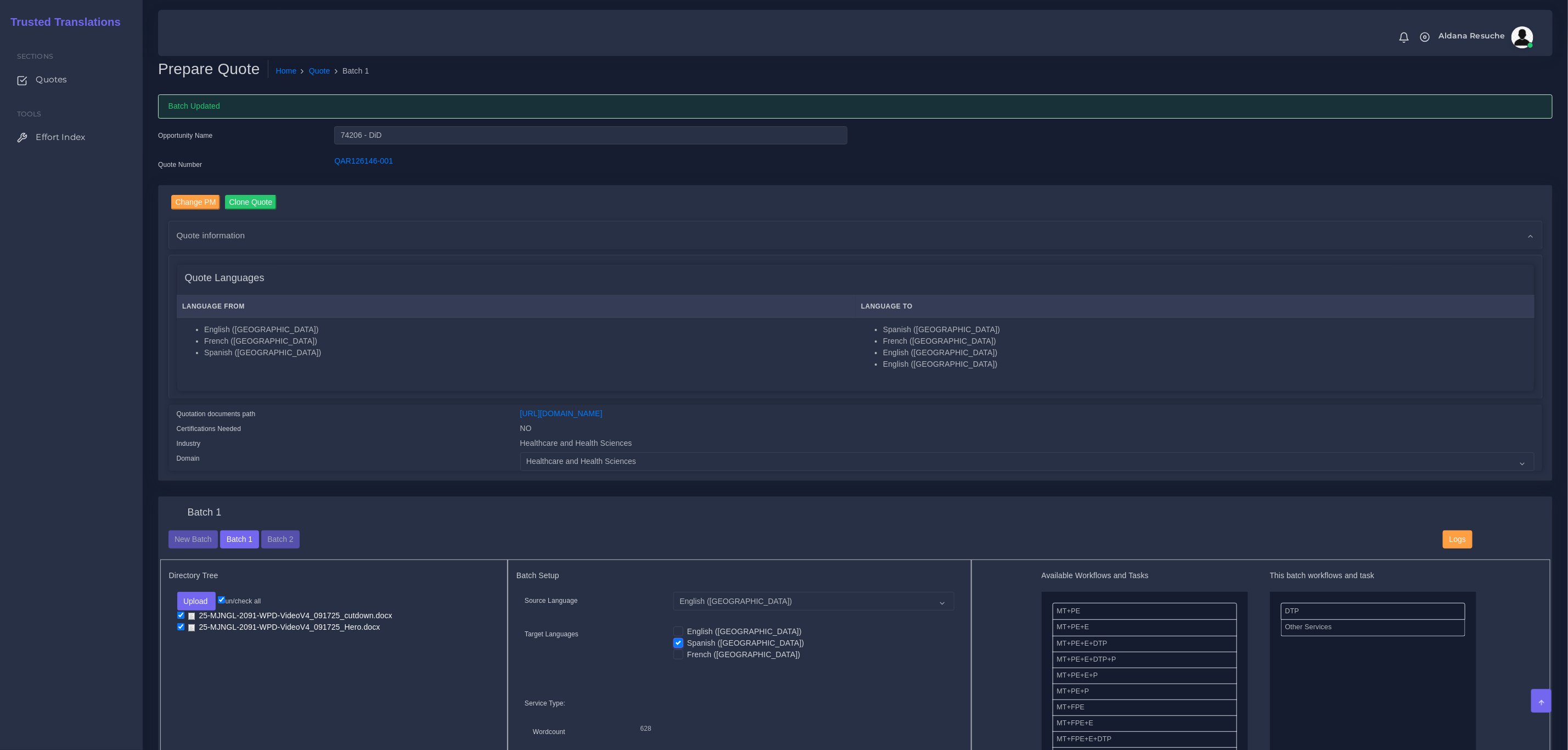
drag, startPoint x: 303, startPoint y: 445, endPoint x: 310, endPoint y: 461, distance: 17.5
click at [303, 445] on div "Industry" at bounding box center [340, 444] width 343 height 15
click at [268, 546] on button "Batch 2" at bounding box center [280, 539] width 38 height 19
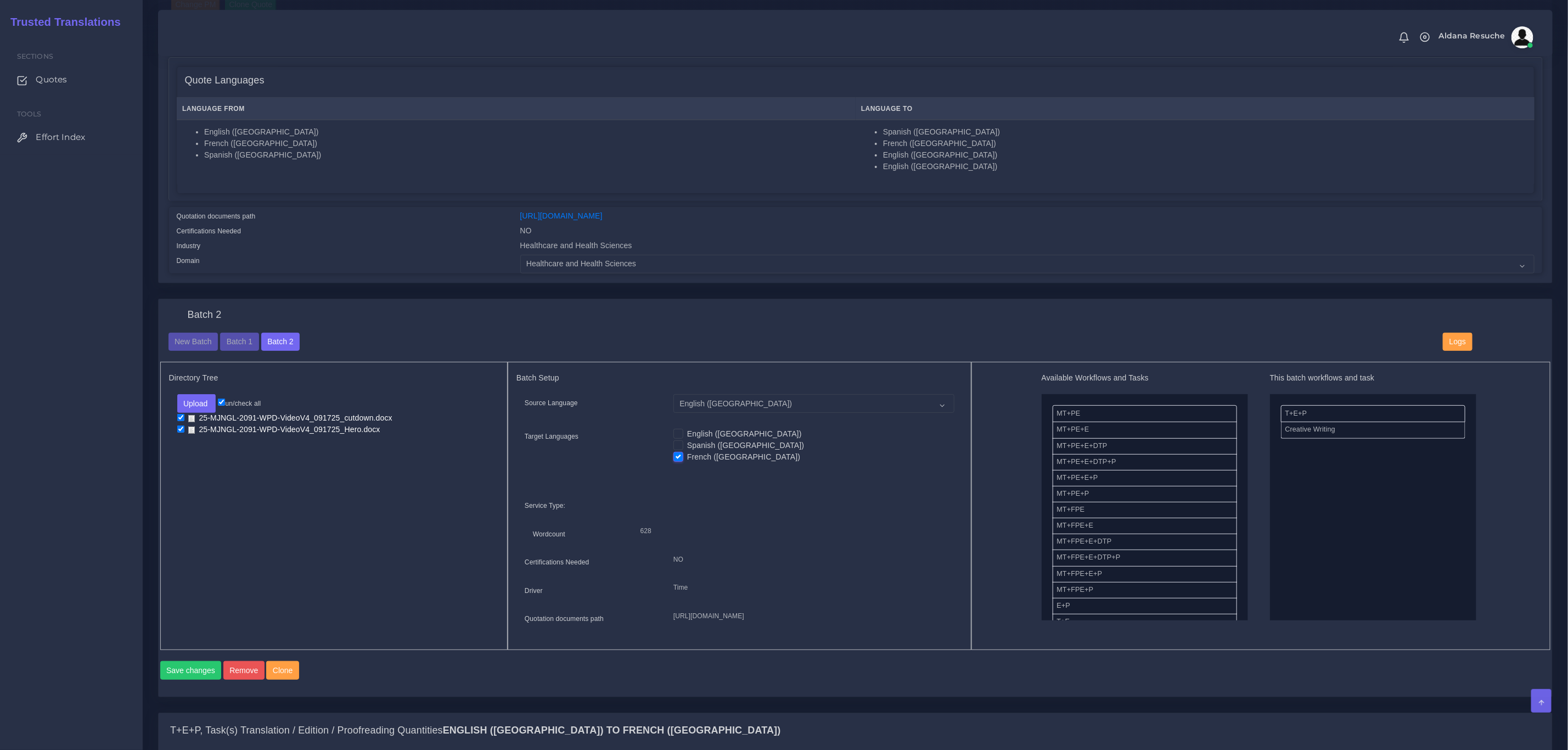
scroll to position [165, 0]
drag, startPoint x: 1333, startPoint y: 407, endPoint x: 1105, endPoint y: 441, distance: 230.5
drag, startPoint x: 1365, startPoint y: 416, endPoint x: 1097, endPoint y: 456, distance: 271.0
drag, startPoint x: 1102, startPoint y: 476, endPoint x: 1309, endPoint y: 461, distance: 207.5
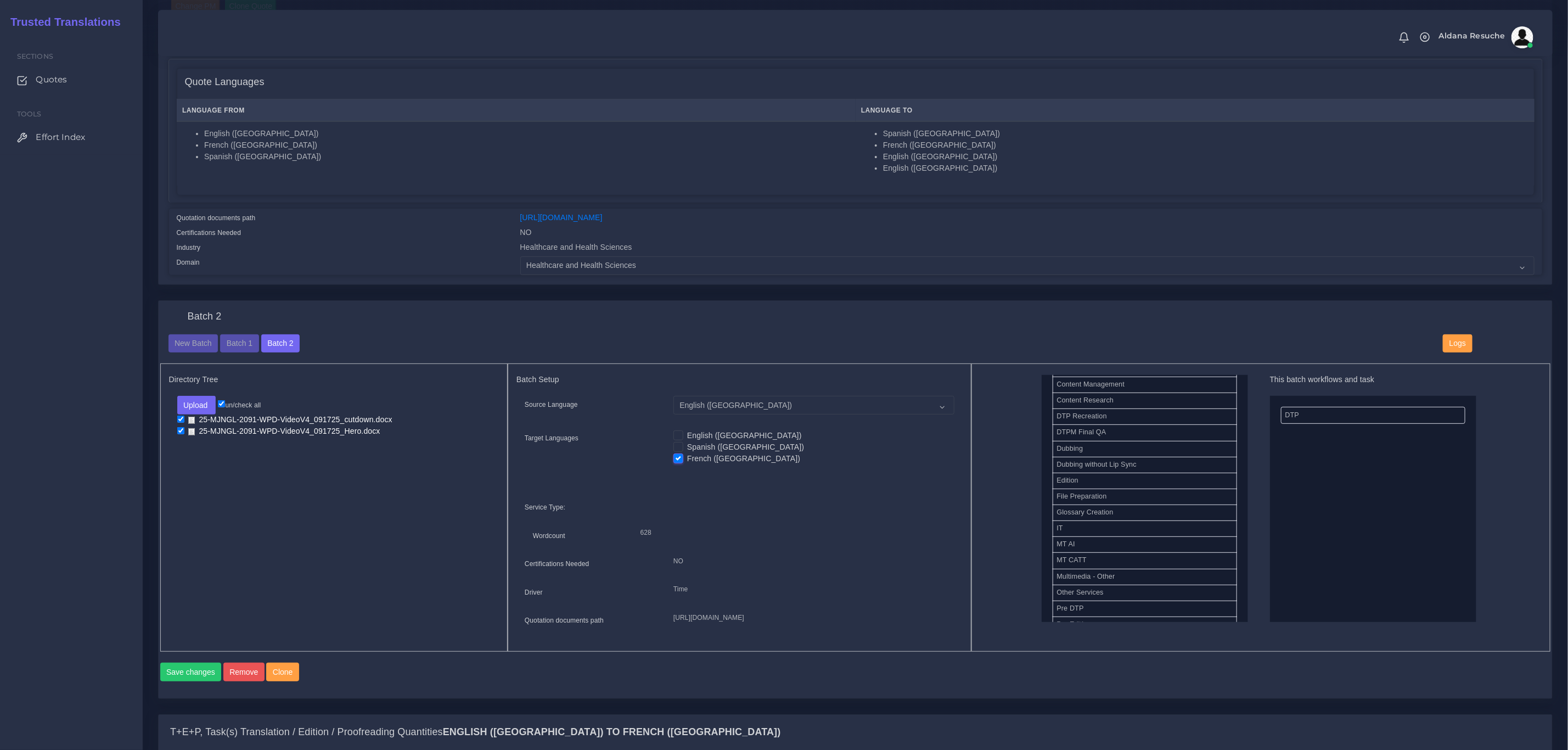
scroll to position [412, 0]
drag, startPoint x: 1115, startPoint y: 570, endPoint x: 1361, endPoint y: 490, distance: 258.7
click at [188, 681] on button "Save changes" at bounding box center [191, 672] width 62 height 19
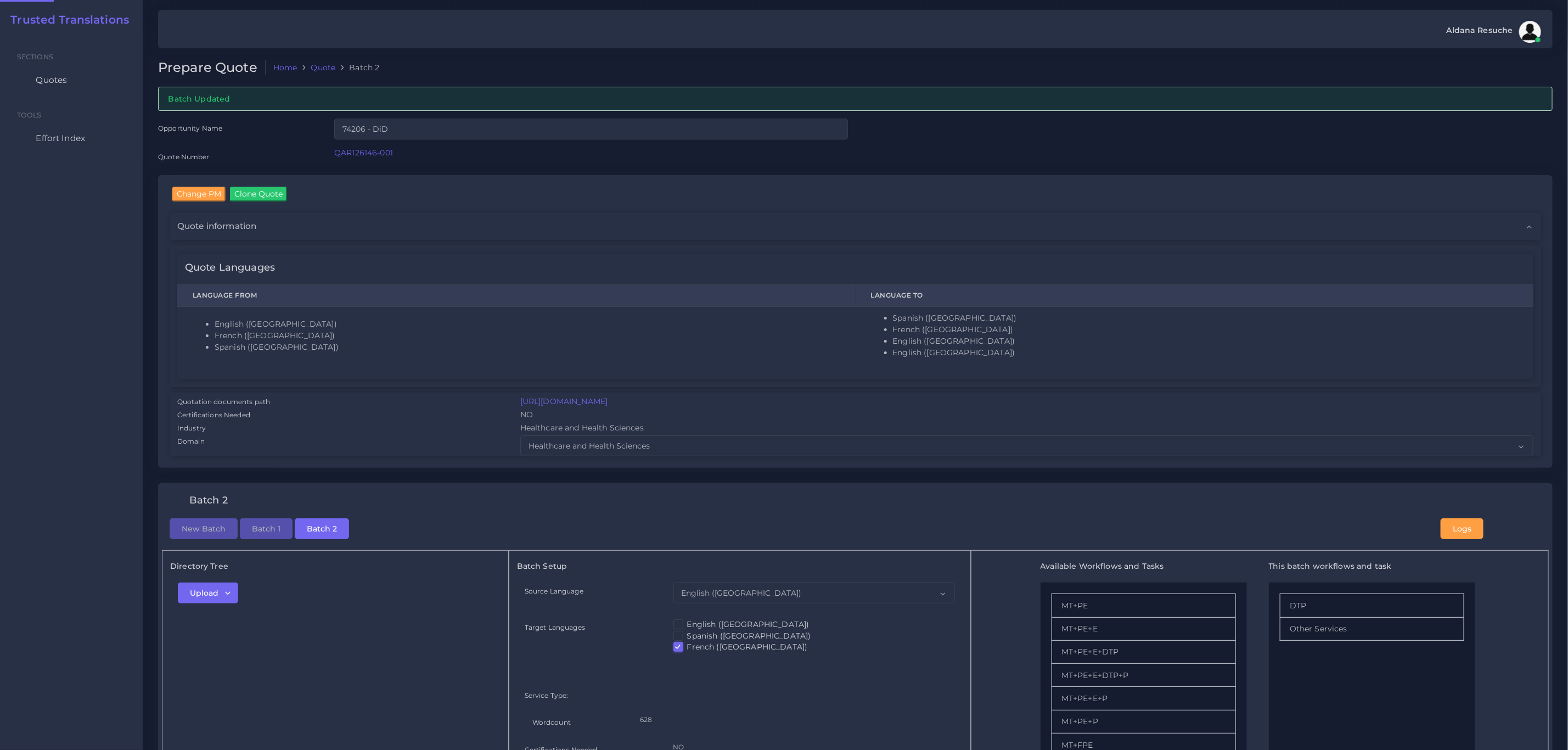
checkbox input "true"
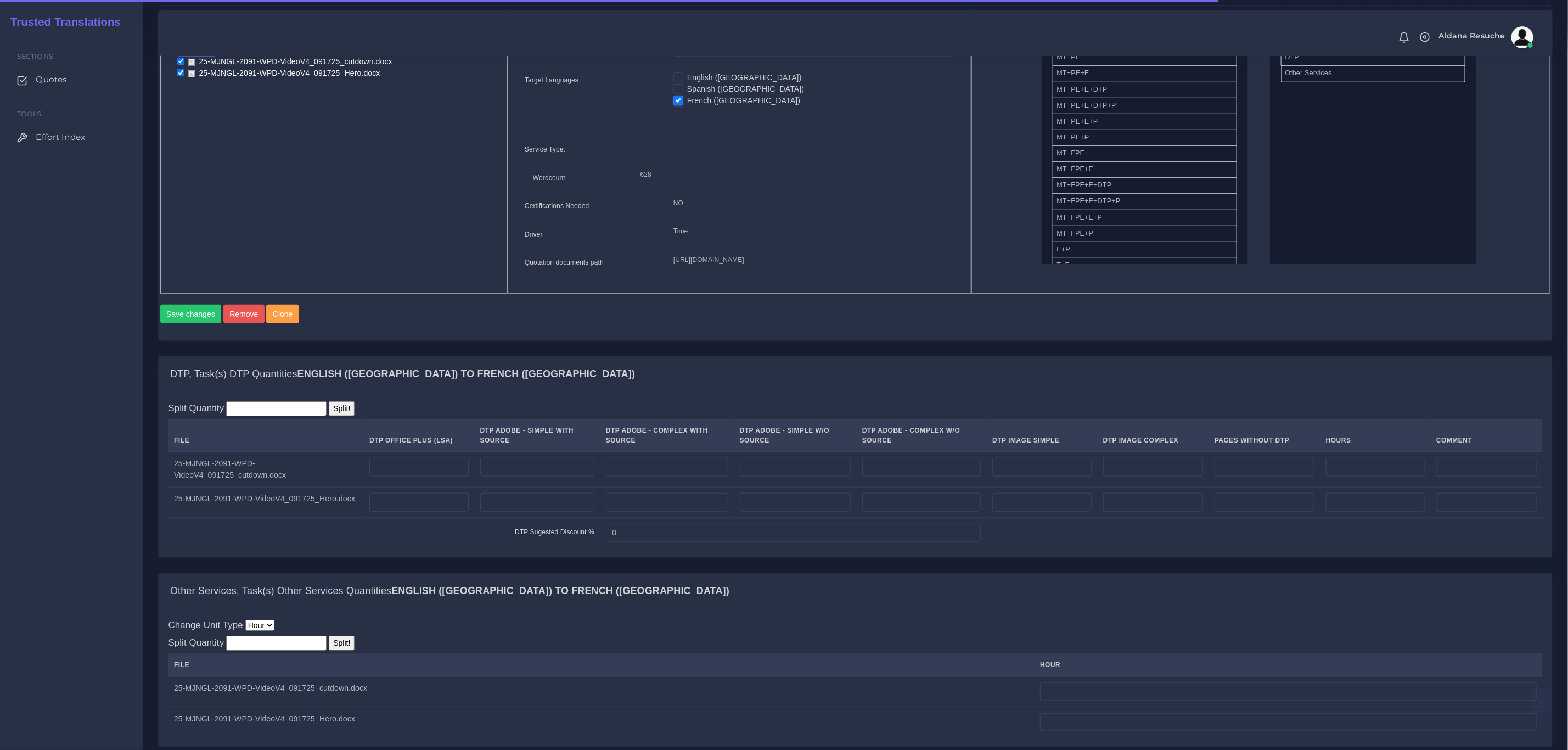
scroll to position [576, 0]
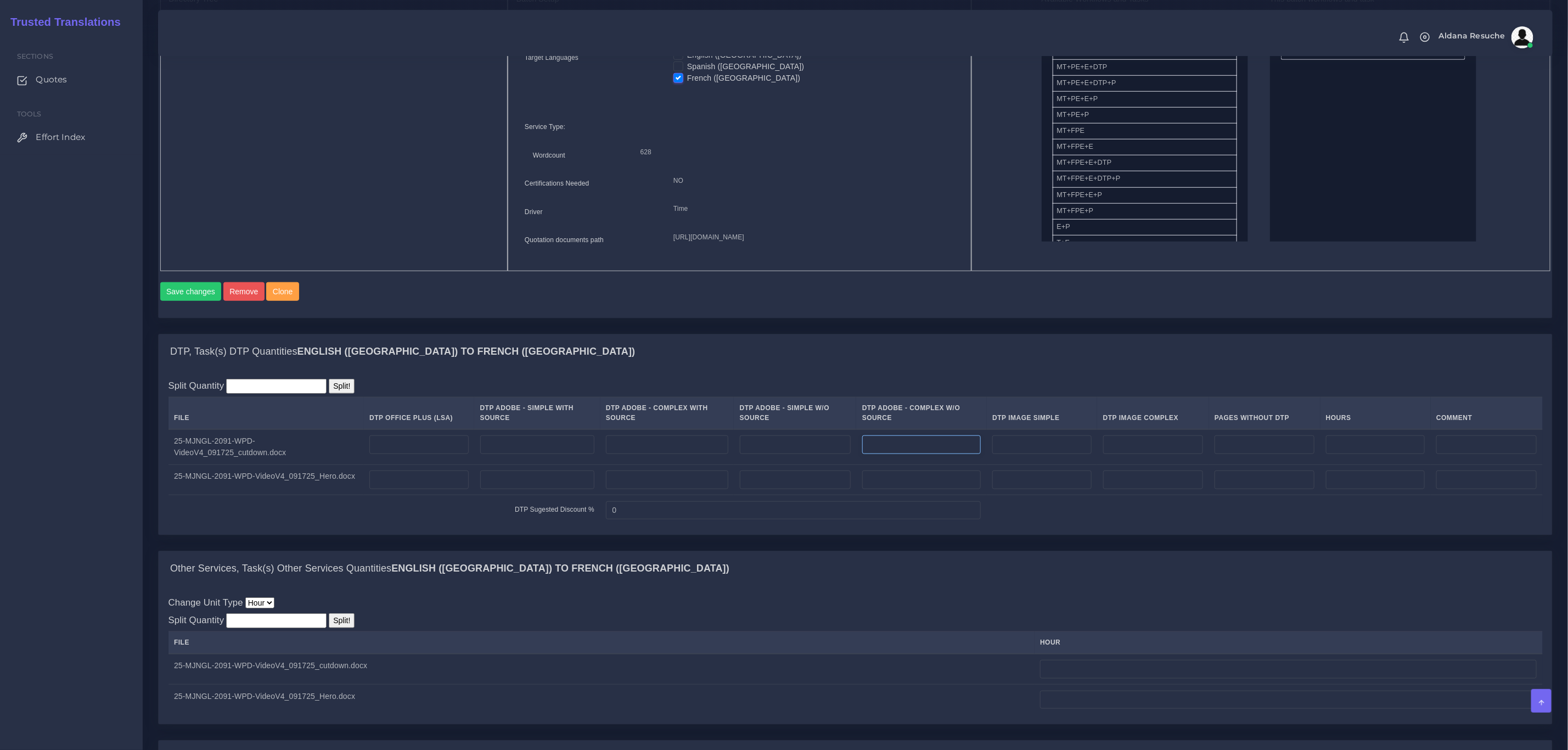
click at [943, 454] on input "number" at bounding box center [921, 444] width 119 height 19
type input "6"
click at [938, 489] on input "number" at bounding box center [921, 479] width 119 height 19
type input "10"
click at [1395, 457] on td at bounding box center [1376, 447] width 111 height 36
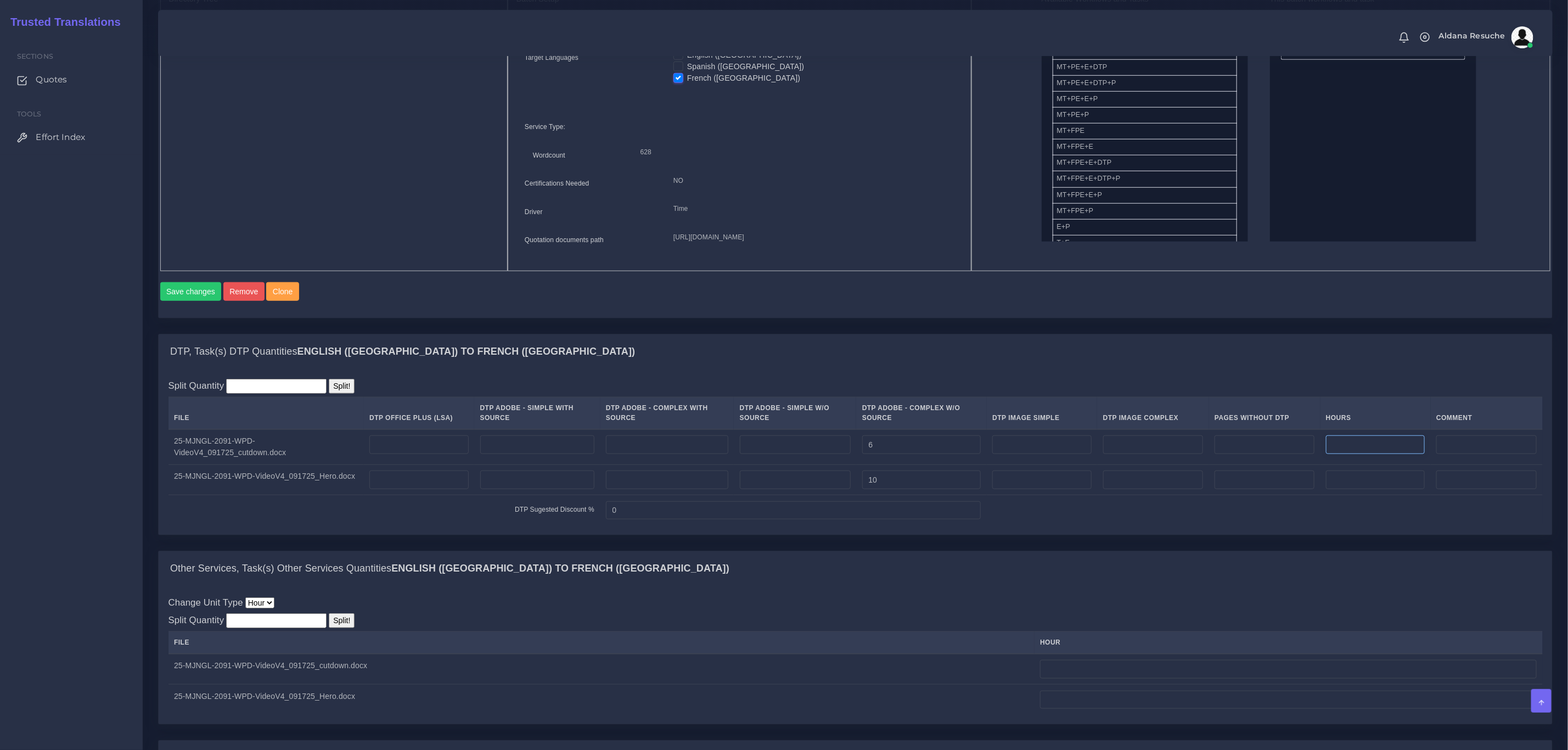
click at [1393, 454] on input "number" at bounding box center [1375, 444] width 99 height 19
drag, startPoint x: 1393, startPoint y: 463, endPoint x: 1318, endPoint y: 473, distance: 75.7
click at [1274, 461] on tr "25-MJNGL-2091-WPD-VideoV4_091725_cutdown.docx 6 0.25" at bounding box center [855, 447] width 1374 height 36
type input "0.25"
click at [1374, 489] on input "number" at bounding box center [1375, 479] width 99 height 19
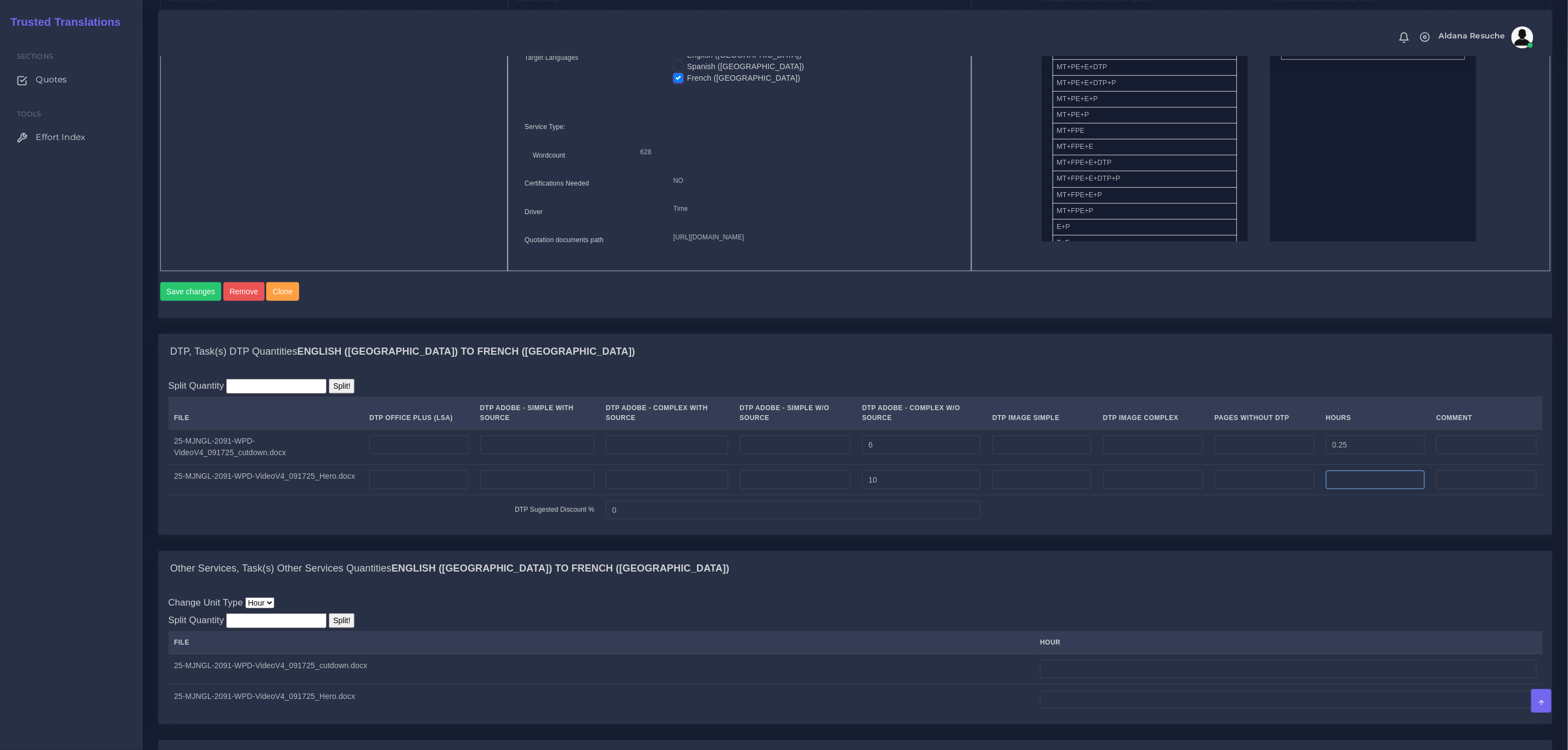
paste input "0.25"
type input "0.25"
click at [1093, 679] on input "number" at bounding box center [1288, 669] width 497 height 19
paste input "0.25"
type input "0.25"
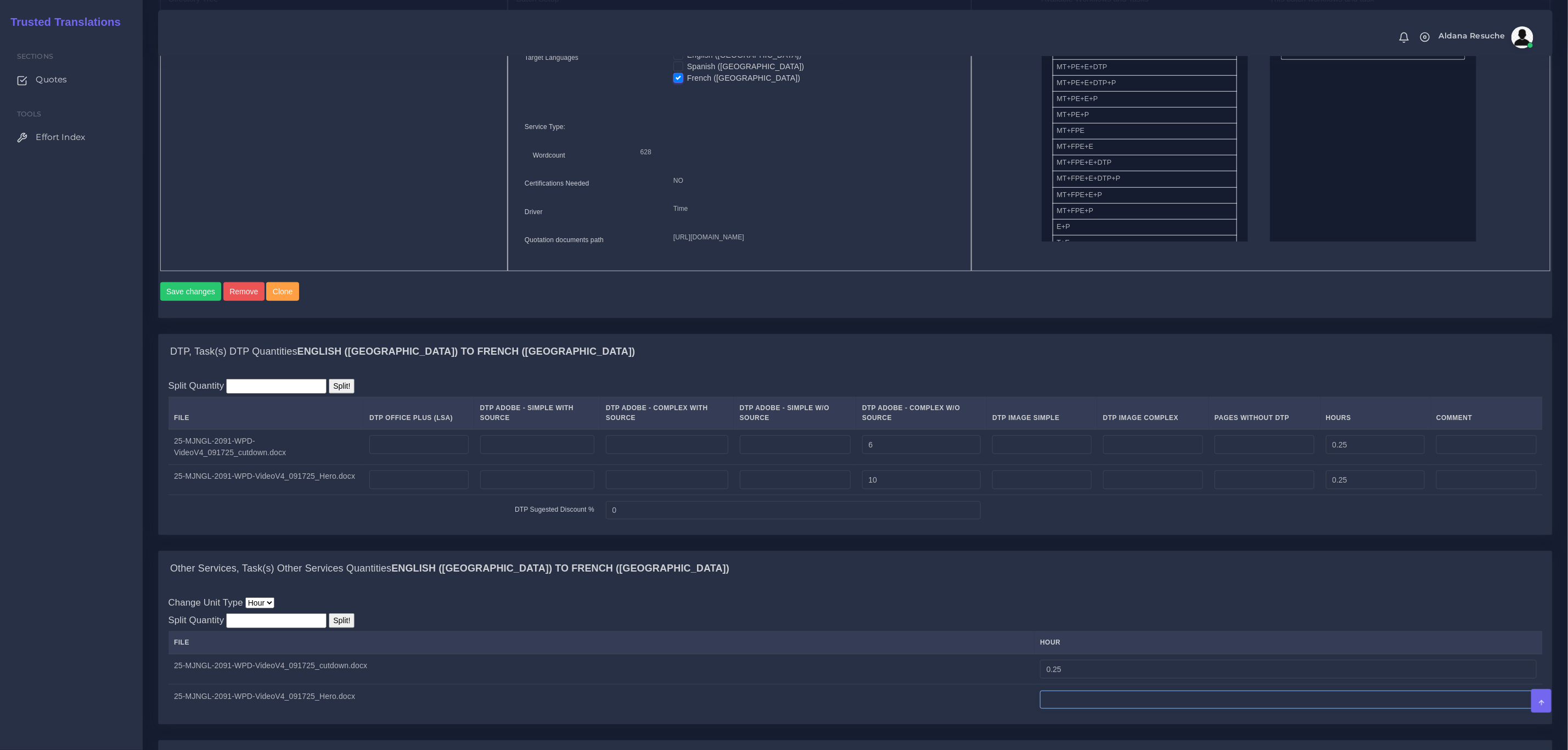
click at [1083, 709] on input "number" at bounding box center [1288, 699] width 497 height 19
paste input "0.25"
type input "0.25"
click at [1090, 586] on div "Other Services, Task(s) Other Services Quantities English (US) TO French (Europ…" at bounding box center [855, 568] width 1393 height 35
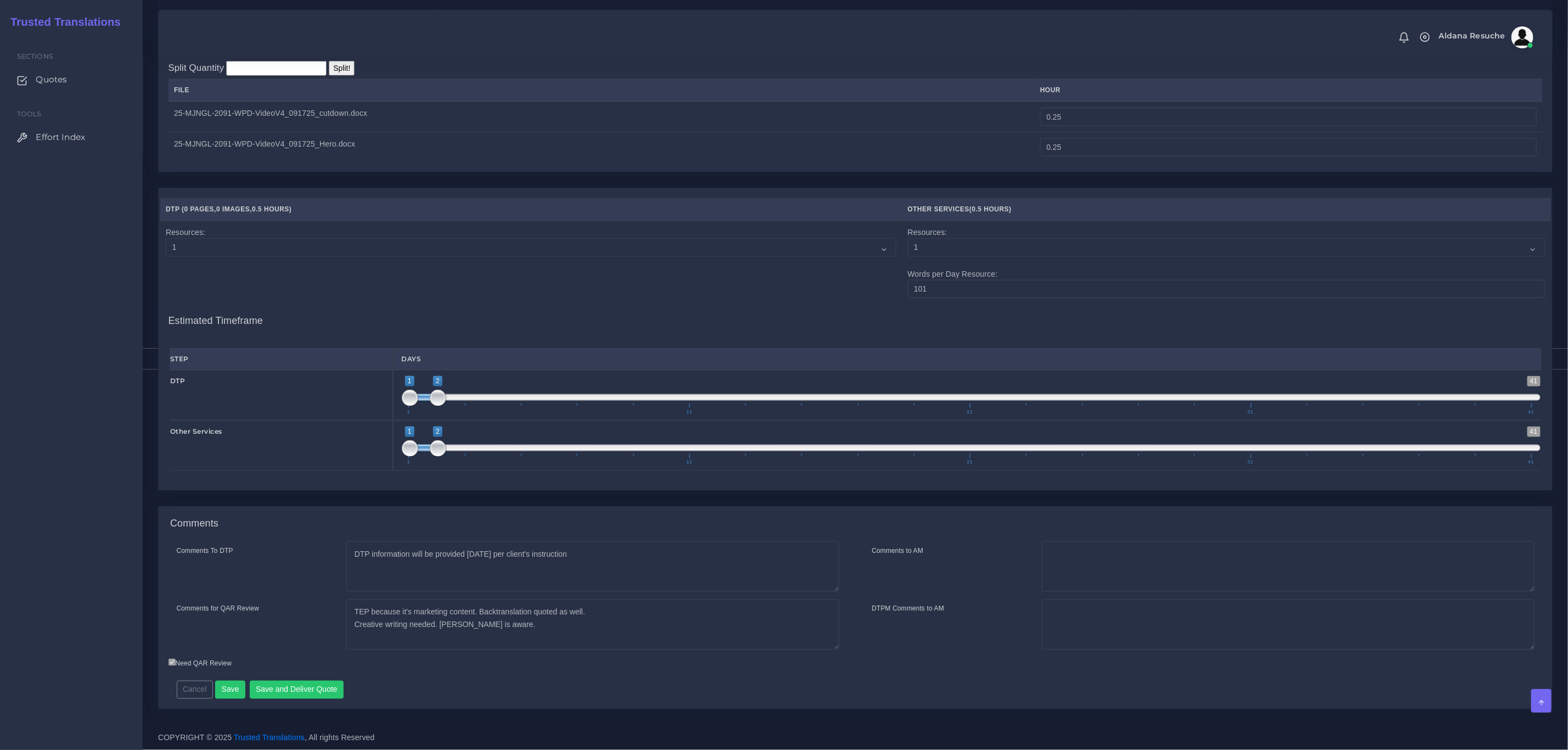
scroll to position [1158, 0]
click at [623, 558] on textarea "DTP information will be provided on Monday per client's instruction" at bounding box center [592, 566] width 493 height 51
type textarea "DTP information will be provided on Monday per client's instruction DTP on PSD"
click at [546, 634] on textarea "TEP because it's marketing content. Backtranslation quoted as well. Creative wr…" at bounding box center [592, 624] width 493 height 51
type textarea "TEP because it's marketing content. Backtranslation quoted as well. Creative wr…"
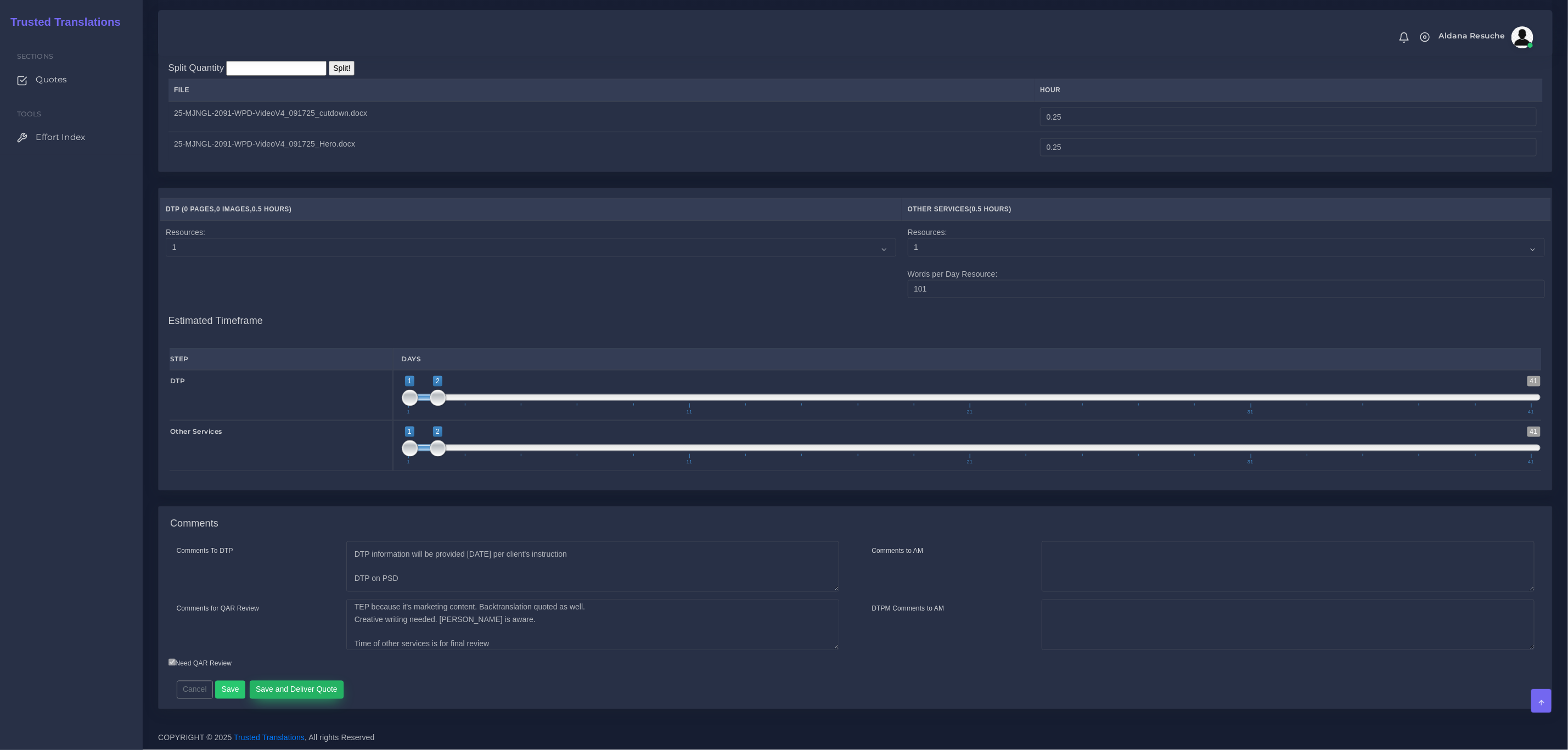
click at [301, 693] on button "Save and Deliver Quote" at bounding box center [297, 689] width 95 height 19
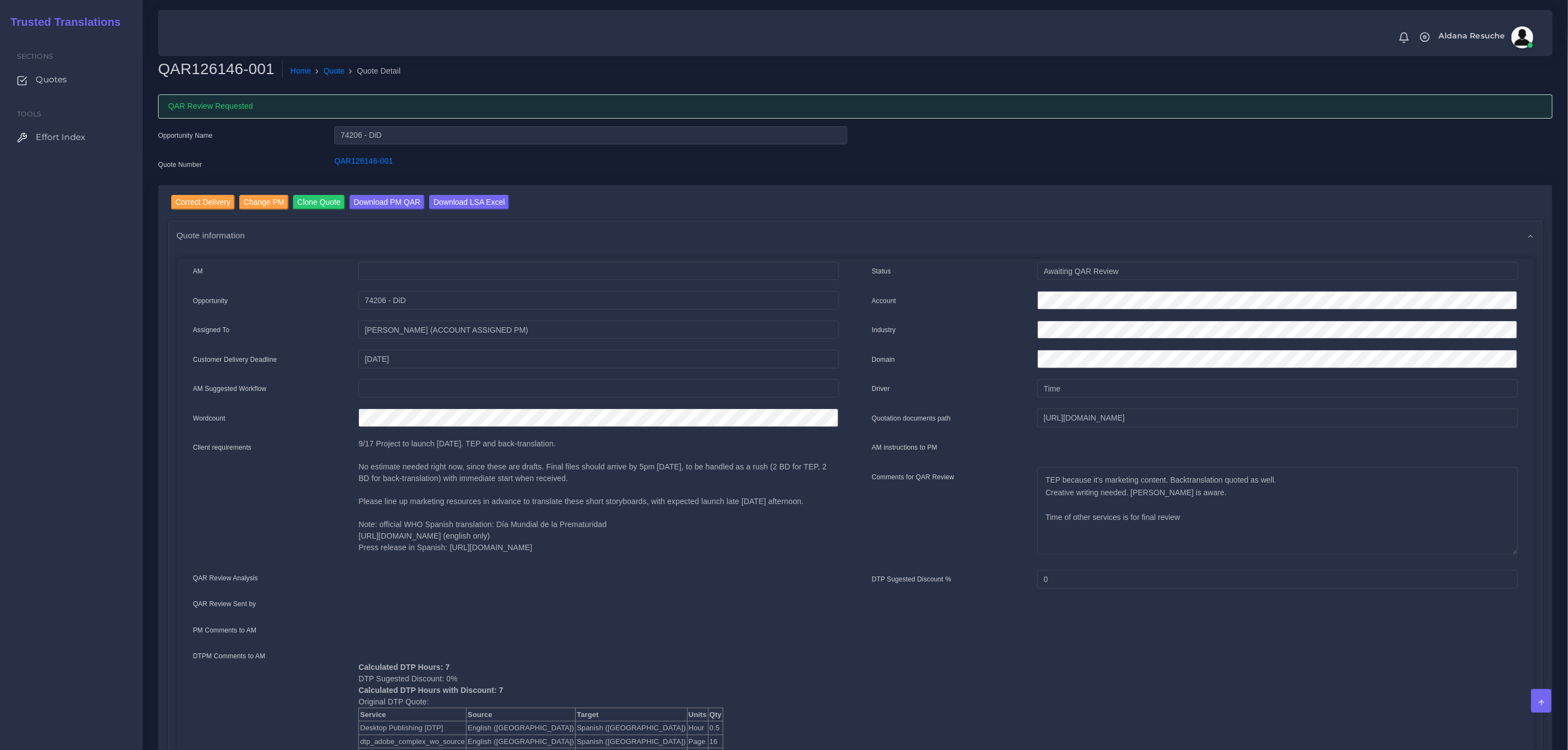
click at [499, 201] on div "Correct Delivery Change PM Clone Quote Download PM QAR Download LSA Excel" at bounding box center [861, 203] width 1380 height 18
click at [486, 205] on input "Download LSA Excel" at bounding box center [469, 202] width 80 height 15
